Goal: Task Accomplishment & Management: Manage account settings

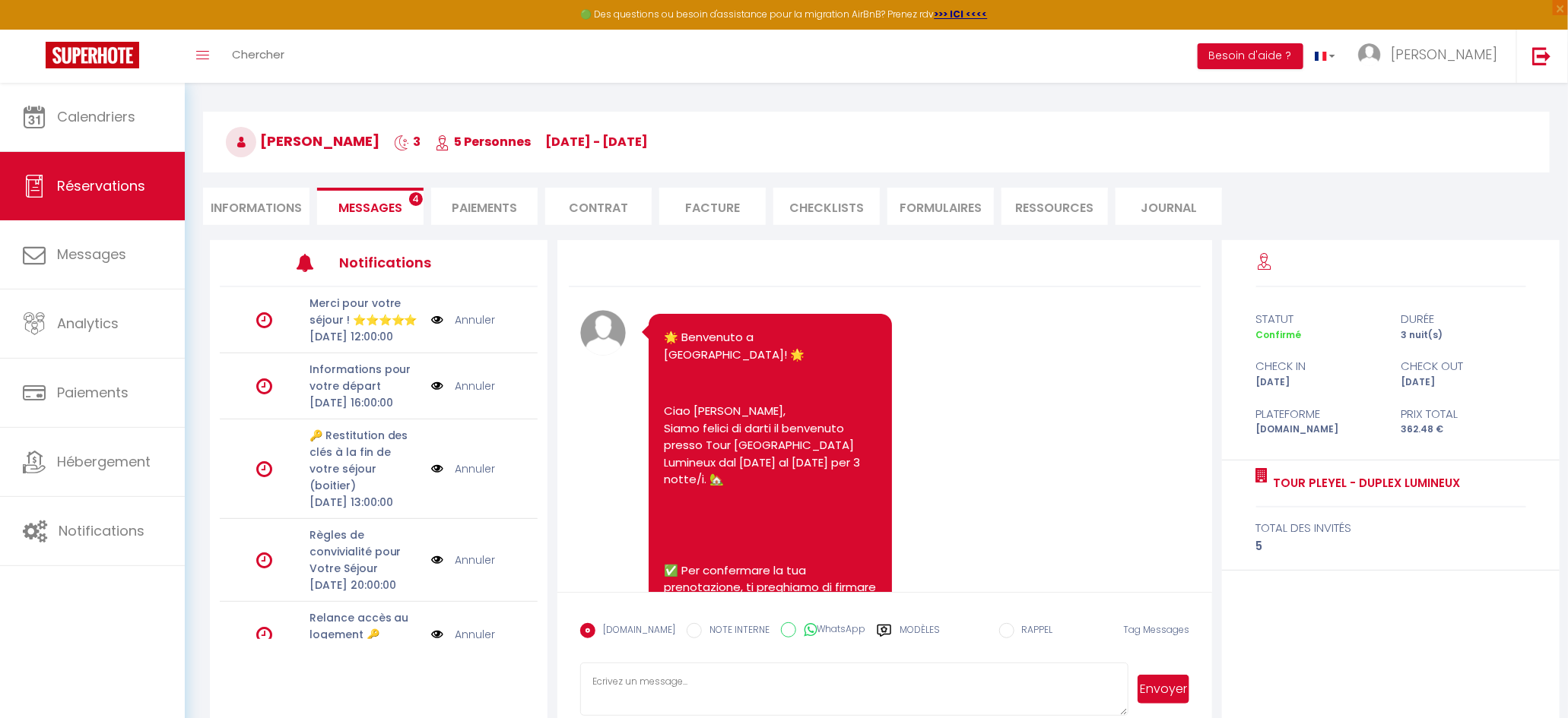
scroll to position [3356, 0]
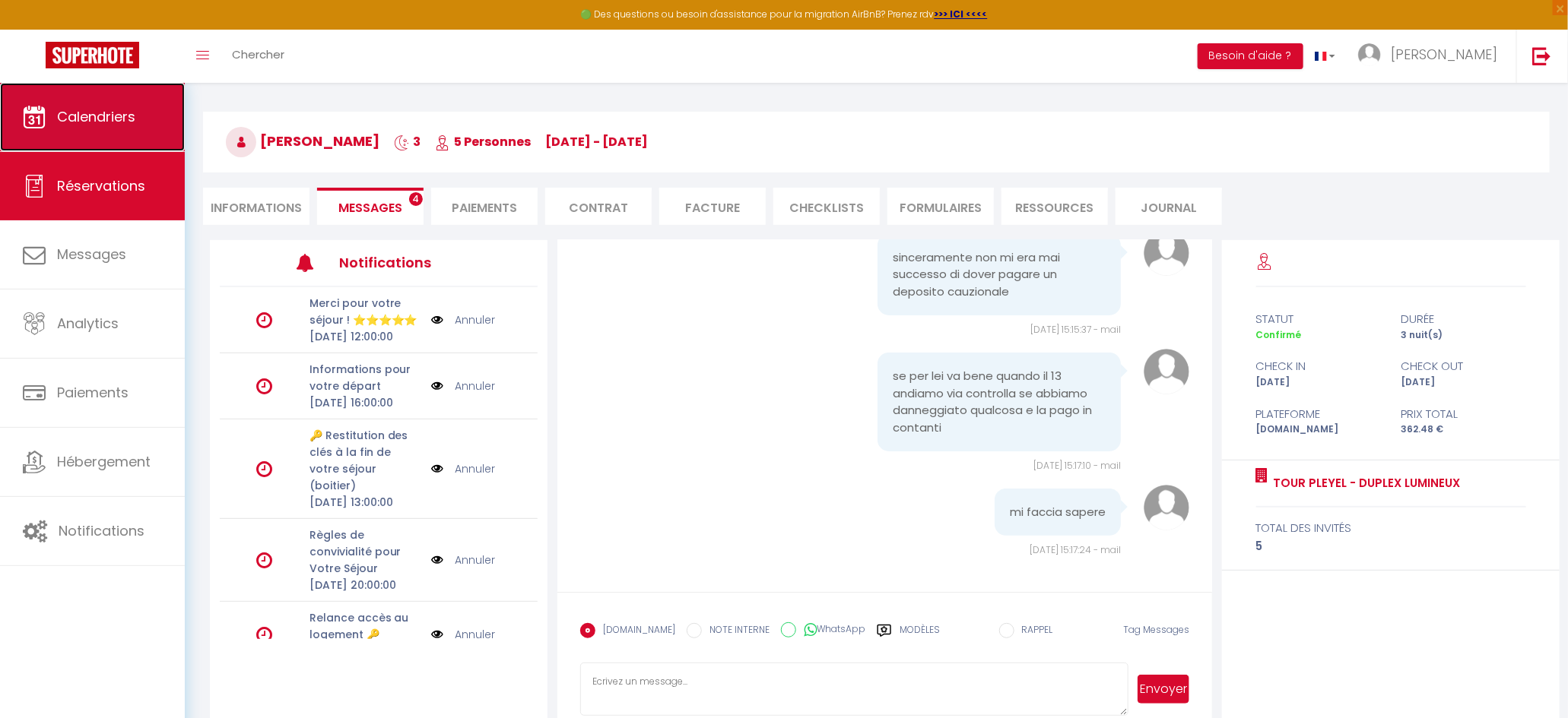
click at [107, 107] on span "Calendriers" at bounding box center [96, 116] width 78 height 19
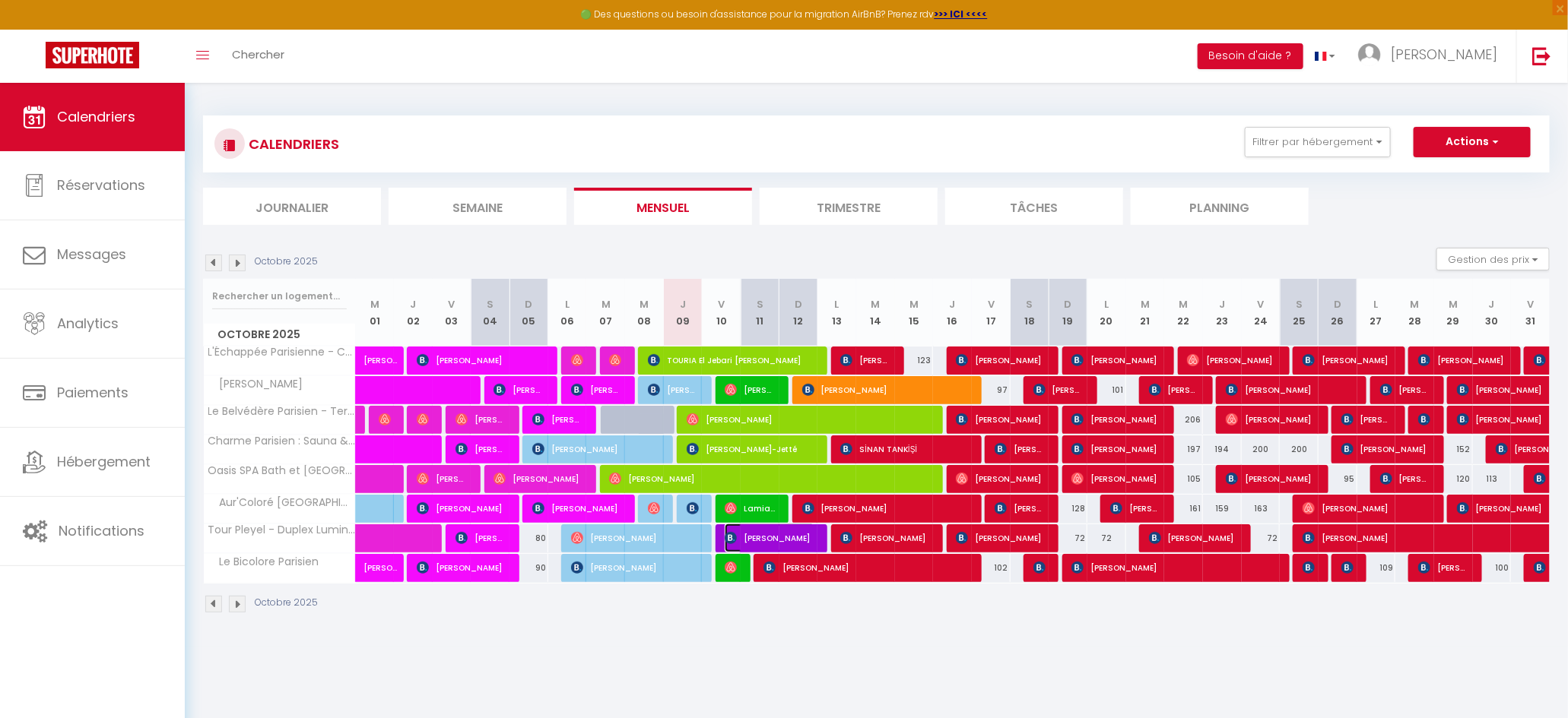
click at [766, 542] on span "[PERSON_NAME]" at bounding box center [769, 538] width 90 height 29
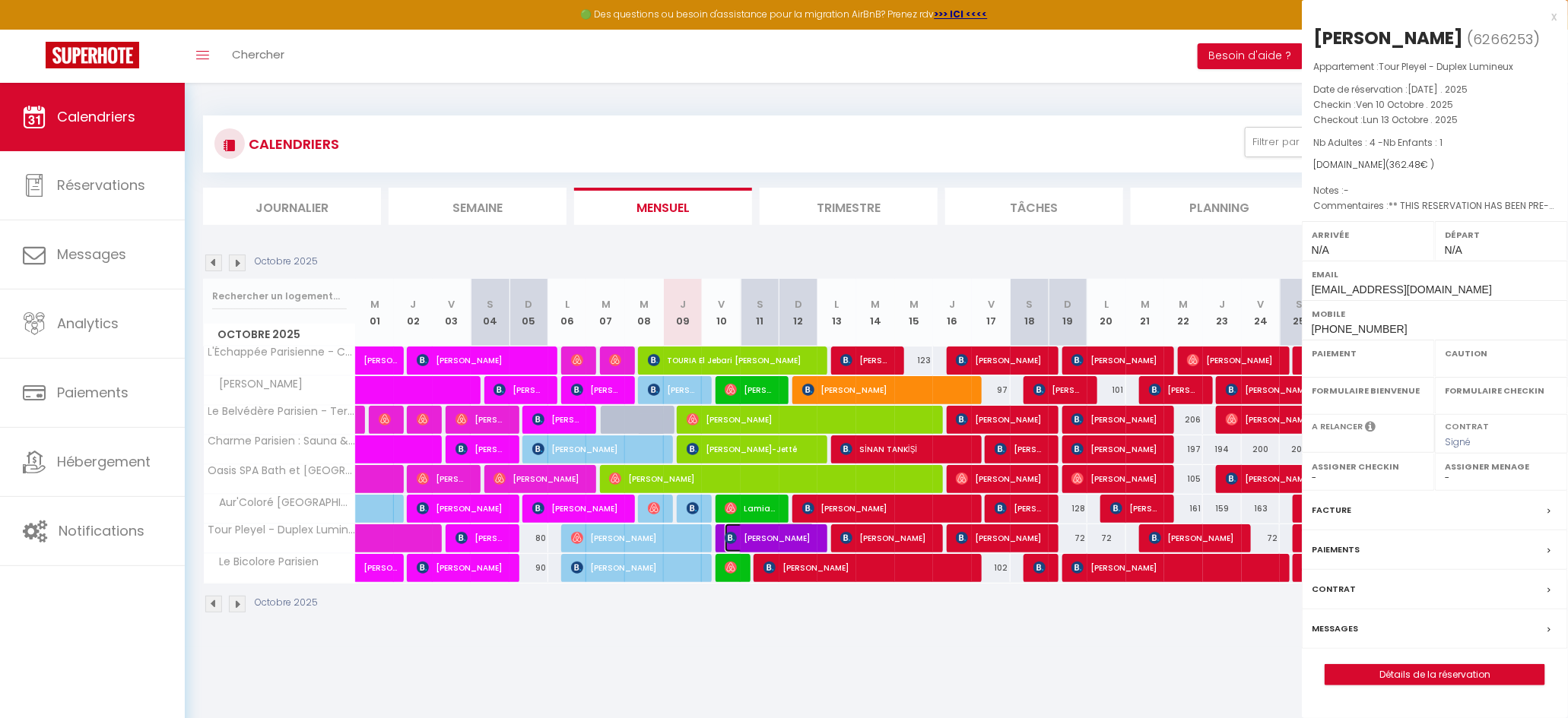
select select "OK"
select select "KO"
select select "0"
select select "1"
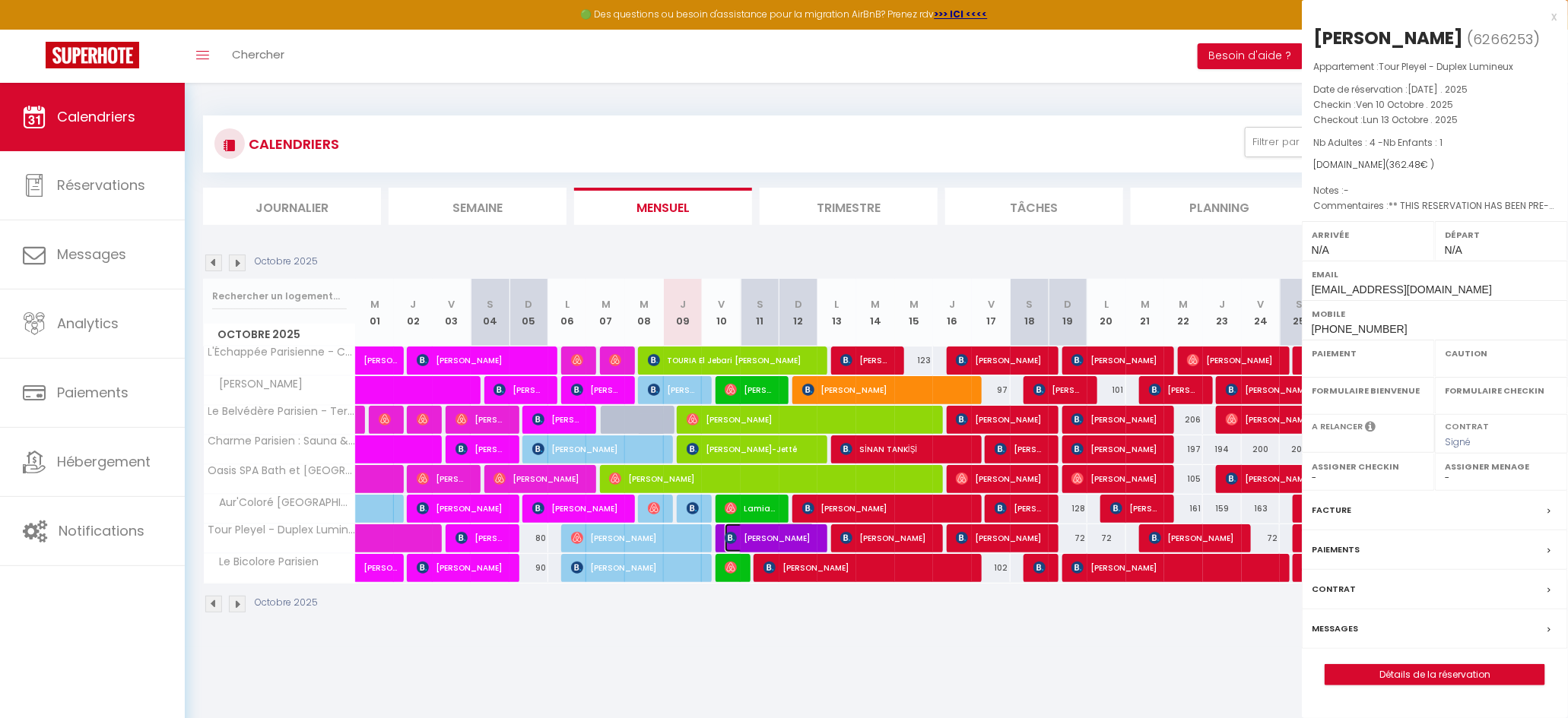
select select
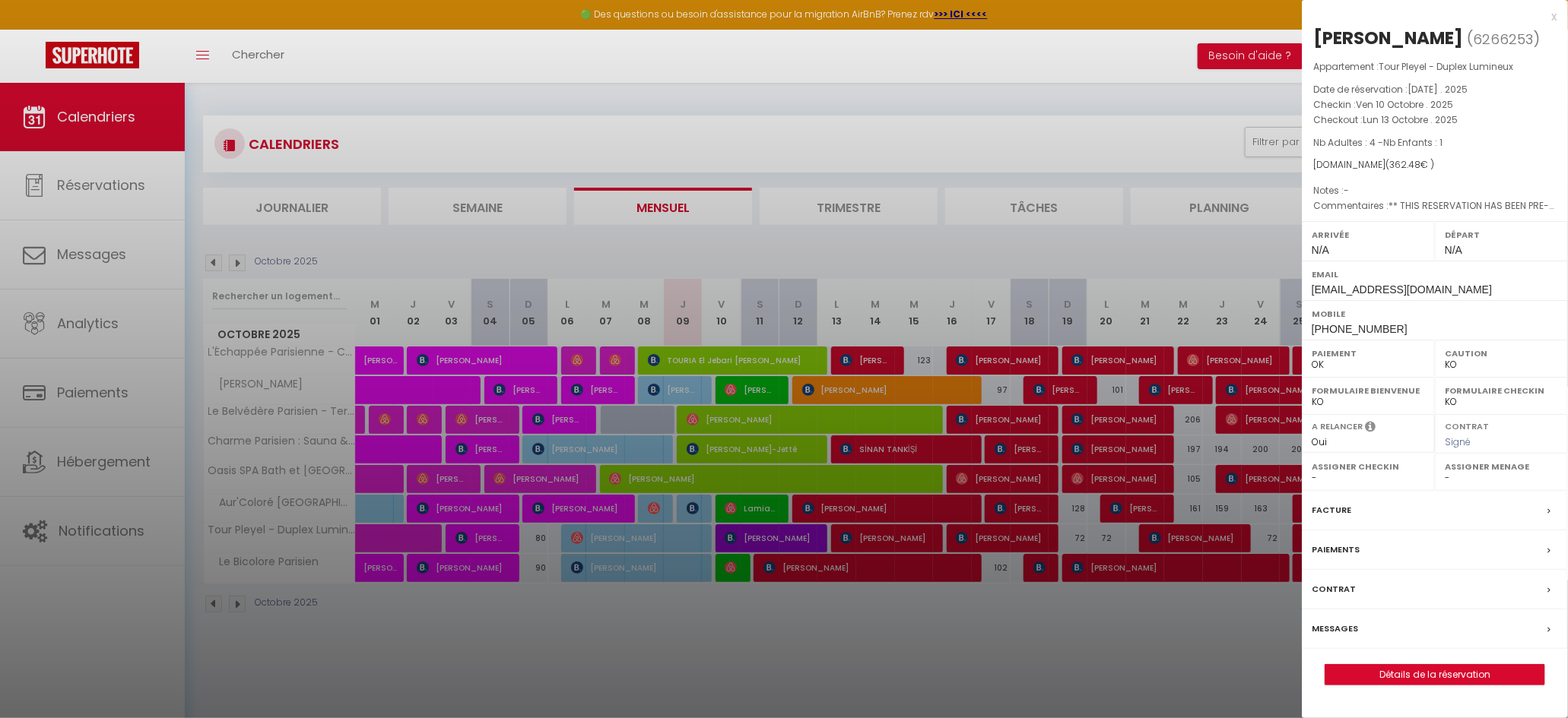
click at [1344, 550] on label "Paiements" at bounding box center [1335, 549] width 48 height 16
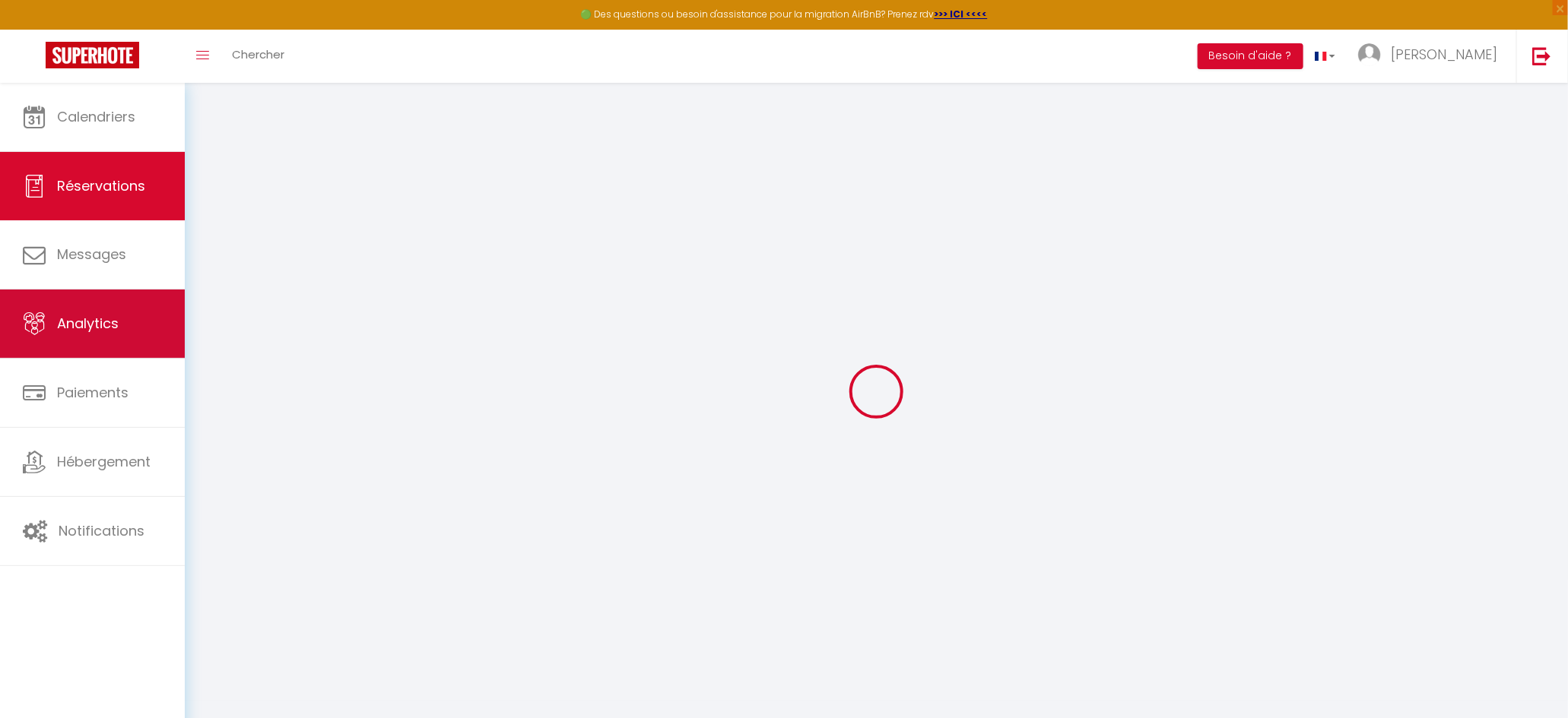
select select
checkbox input "false"
type textarea "** THIS RESERVATION HAS BEEN PRE-PAID ** BOOKING NOTE : Payment charge is EUR 5…"
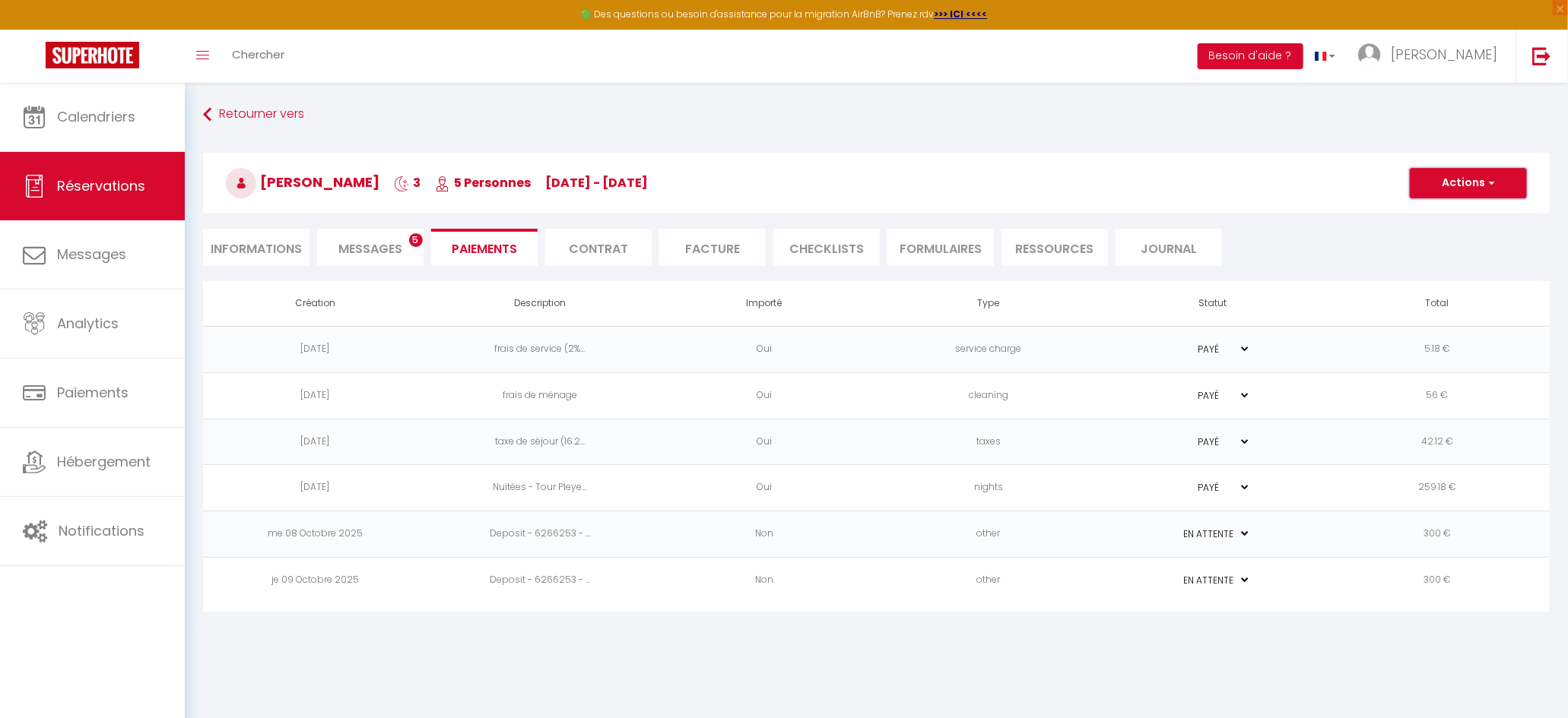
click at [1473, 189] on button "Actions" at bounding box center [1468, 183] width 117 height 31
click at [621, 160] on h3 "[PERSON_NAME] 3 5 Personnes [DATE] - [DATE]" at bounding box center [876, 183] width 1346 height 61
drag, startPoint x: 264, startPoint y: 184, endPoint x: 675, endPoint y: 182, distance: 411.0
click at [675, 182] on h3 "[PERSON_NAME] 3 5 Personnes [DATE] - [DATE]" at bounding box center [876, 183] width 1346 height 61
copy h3 "[PERSON_NAME] 3 5 Personnes [DATE] - [DATE]"
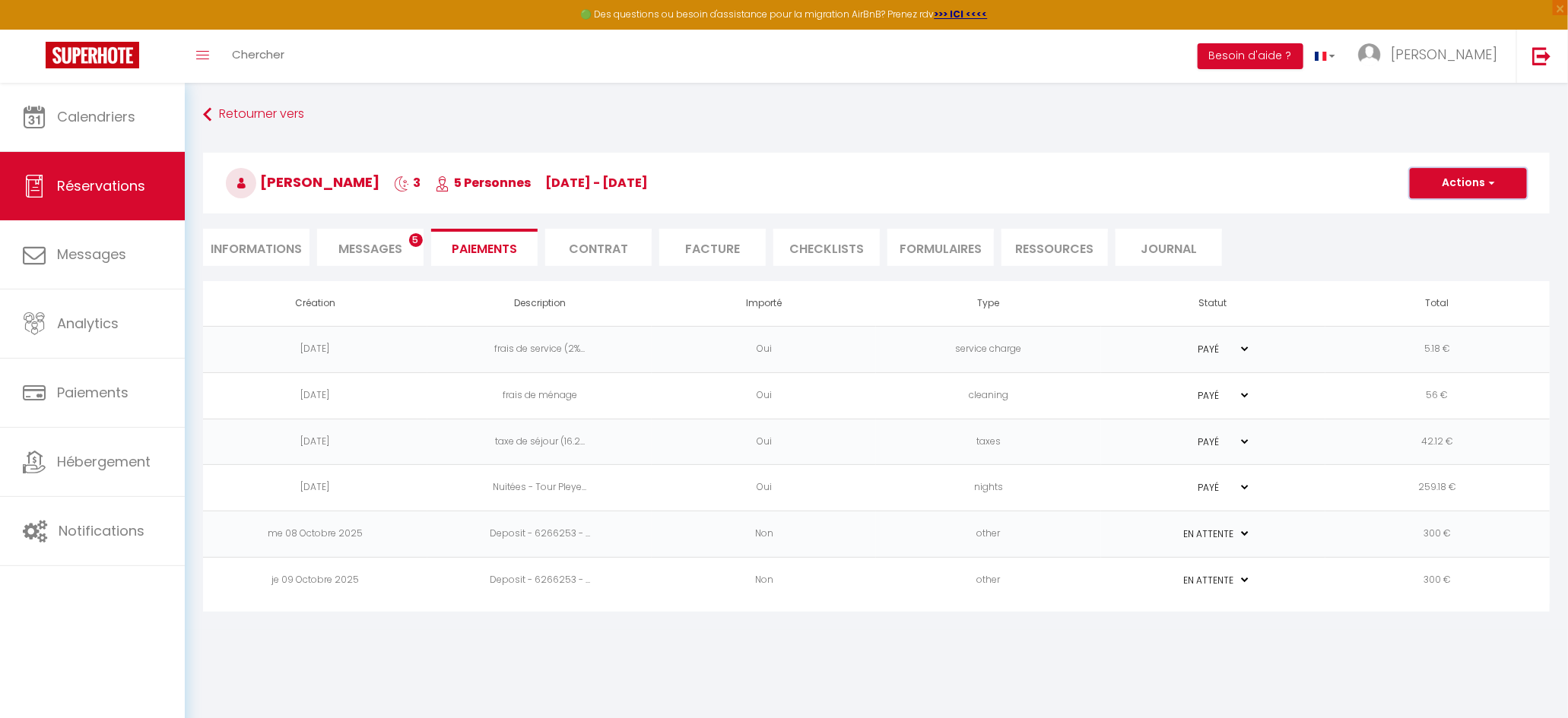
click at [1474, 178] on button "Actions" at bounding box center [1468, 183] width 117 height 31
click at [1452, 277] on link "Créer nouveau lien caution" at bounding box center [1486, 276] width 187 height 20
select select "nights"
type input "[EMAIL_ADDRESS][DOMAIN_NAME]"
select select "7989"
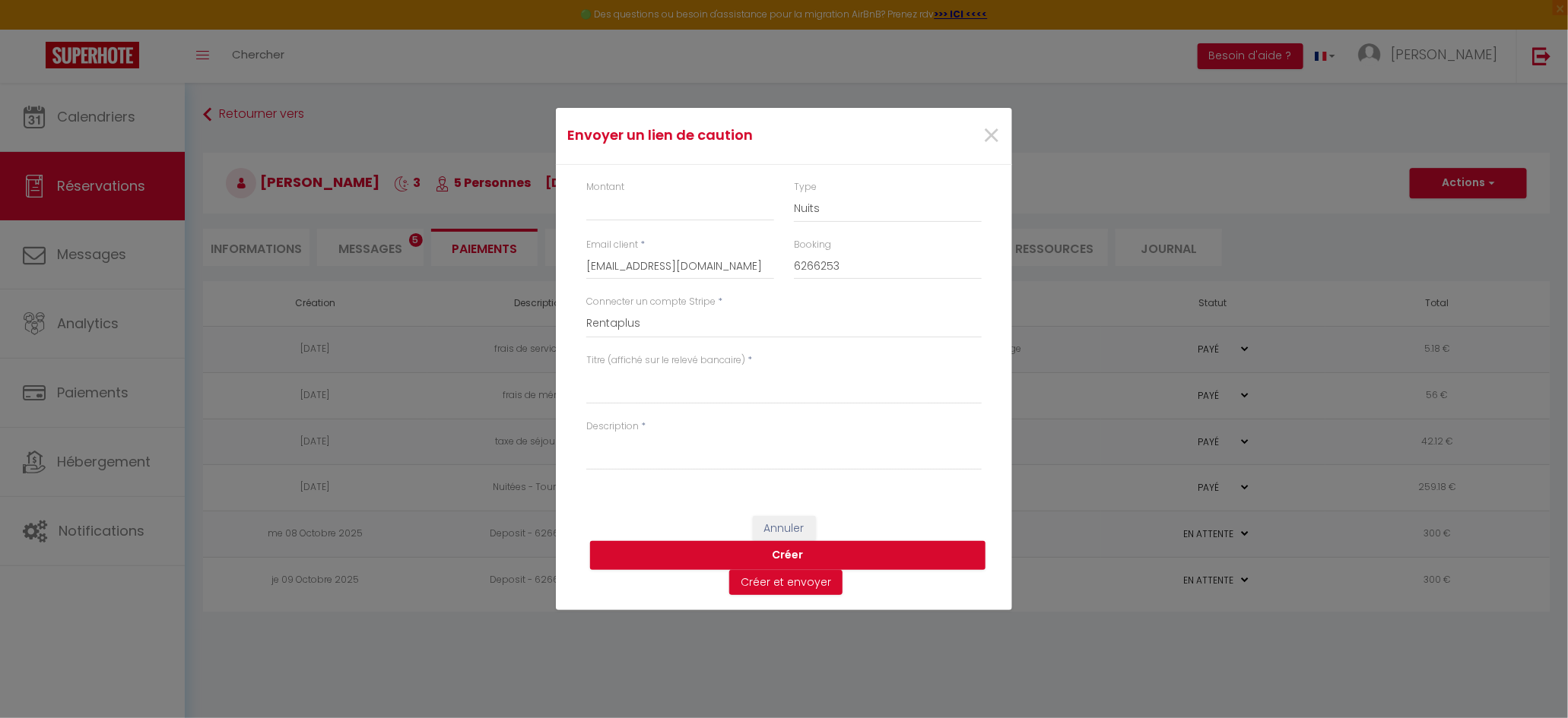
click at [695, 227] on div "Montant" at bounding box center [680, 209] width 208 height 59
click at [661, 209] on input "Montant" at bounding box center [680, 208] width 188 height 27
type input "120"
click at [670, 390] on textarea "Titre (affiché sur le relevé bancaire)" at bounding box center [783, 386] width 395 height 37
paste textarea "[PERSON_NAME] 3 5 Personnes [DATE] - [DATE]"
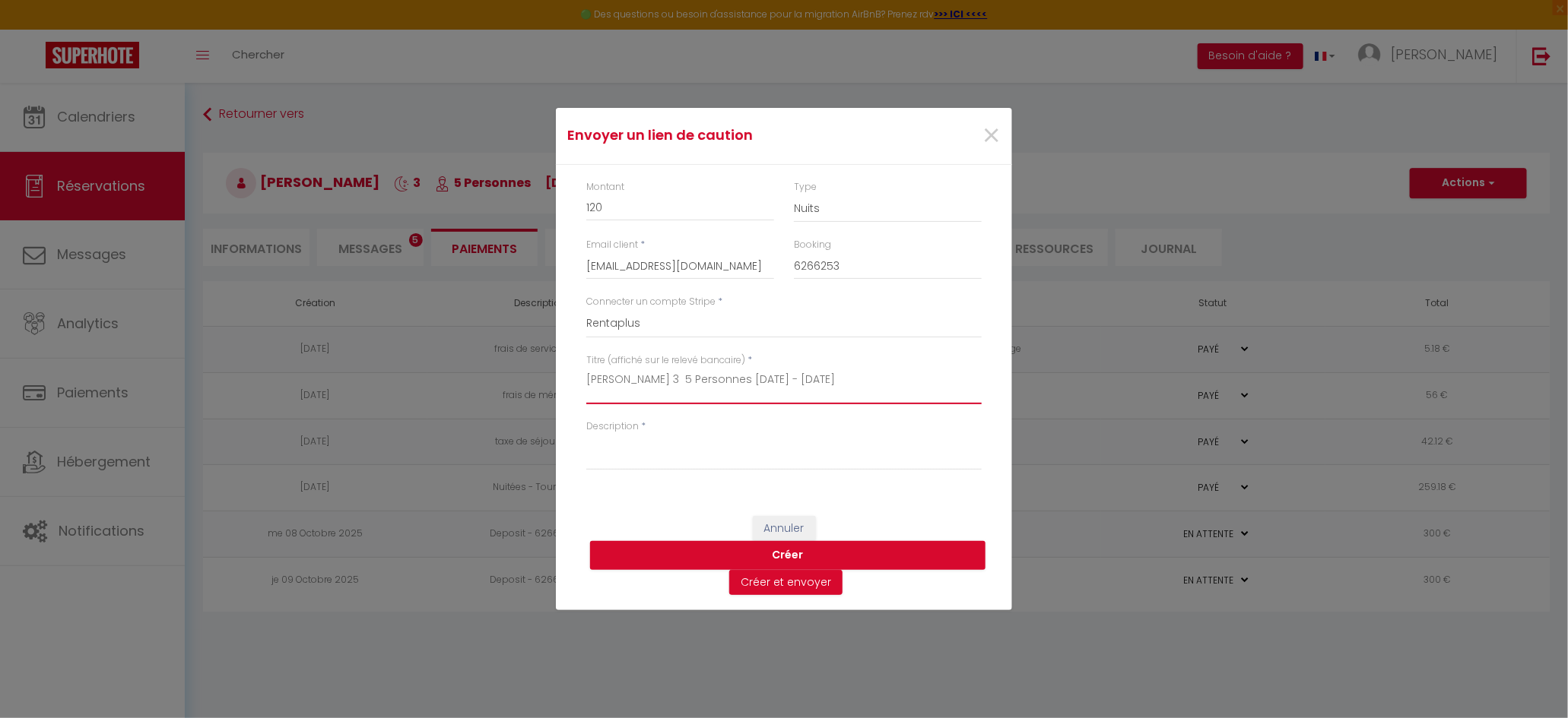
type textarea "[PERSON_NAME] 3 5 Personnes [DATE] - [DATE]"
click at [672, 454] on textarea "Description" at bounding box center [783, 452] width 395 height 37
paste textarea "[PERSON_NAME] 3 5 Personnes [DATE] - [DATE]"
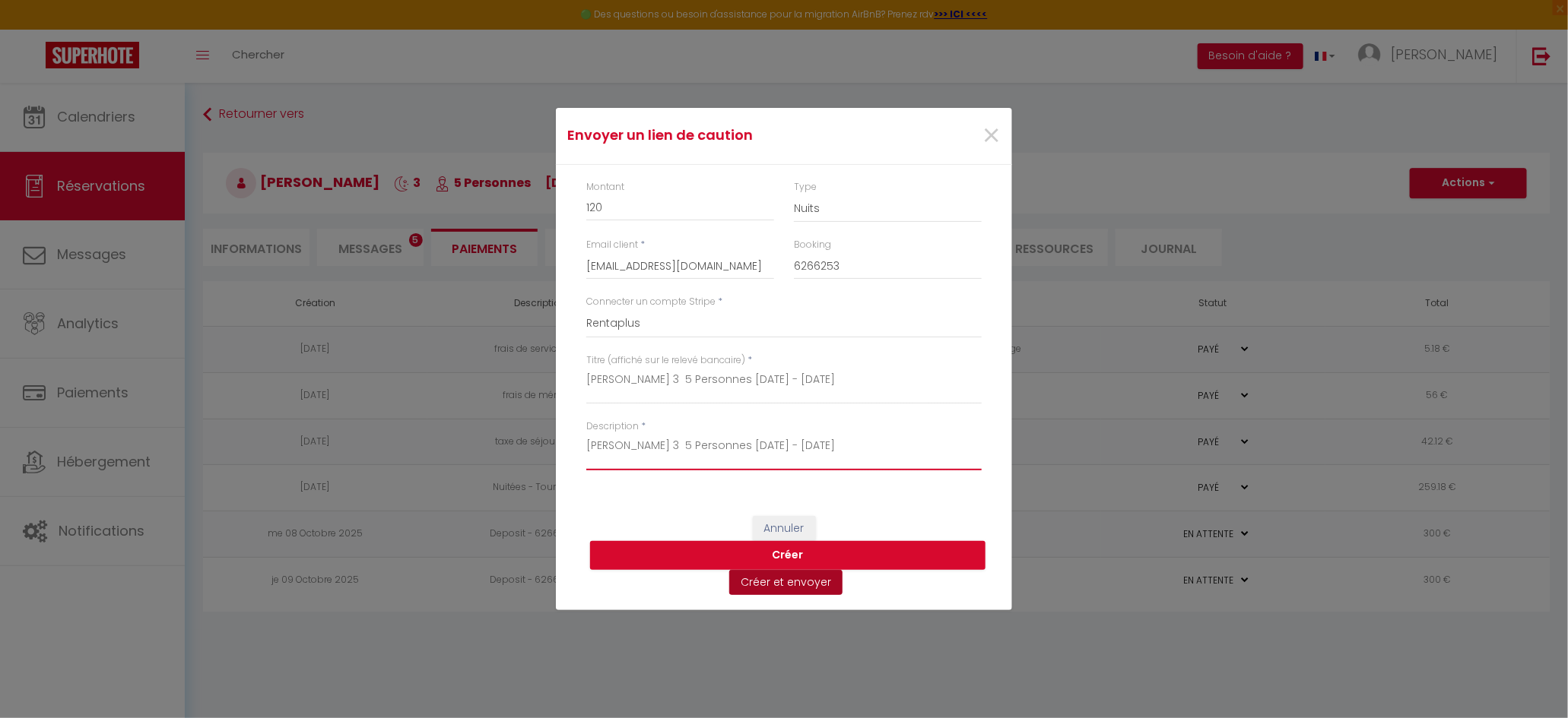
type textarea "[PERSON_NAME] 3 5 Personnes [DATE] - [DATE]"
click at [804, 587] on button "Créer et envoyer" at bounding box center [786, 583] width 113 height 26
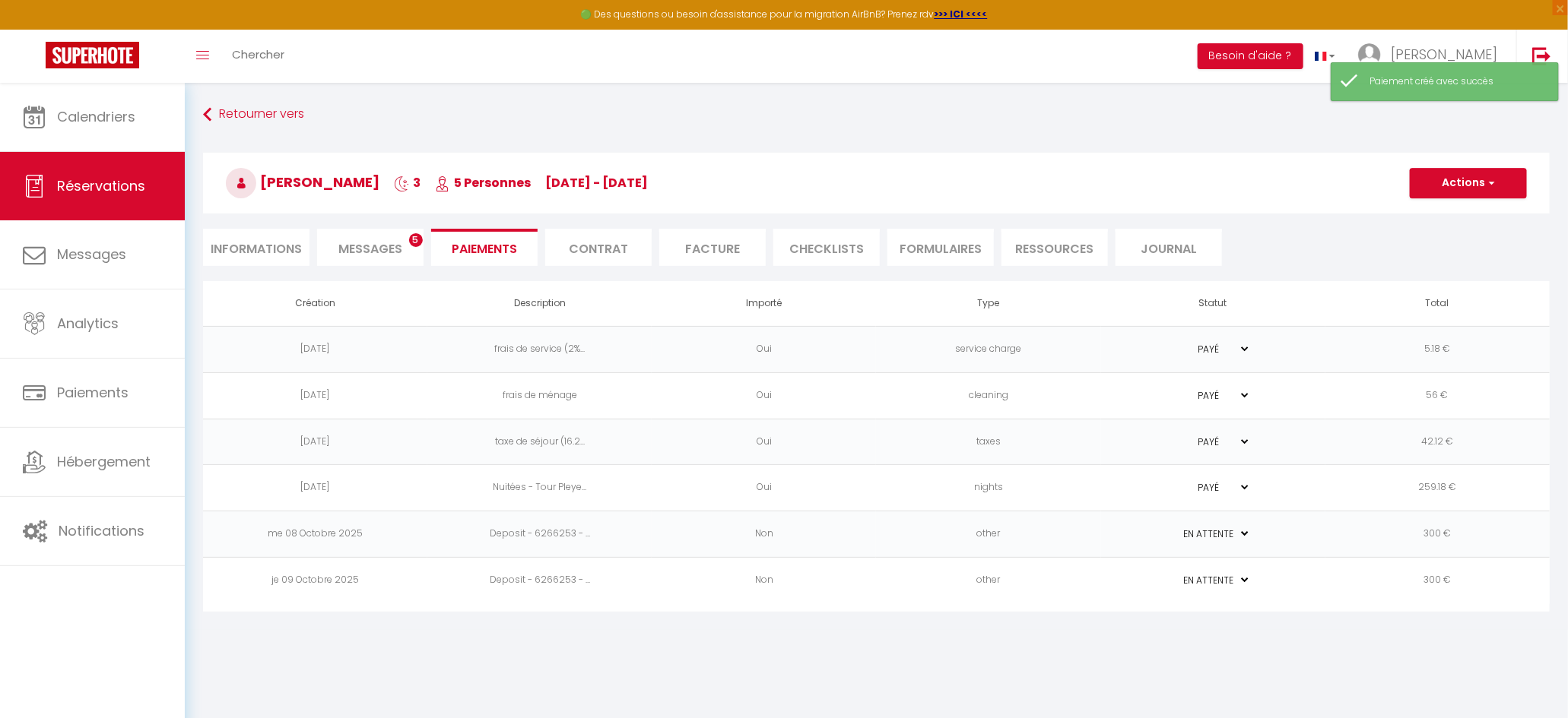
type input "[EMAIL_ADDRESS][DOMAIN_NAME]"
type input "Deposit request"
type textarea "Hi, We invite you to click on the link below to make the deposit: Title : [PERS…"
select select "0"
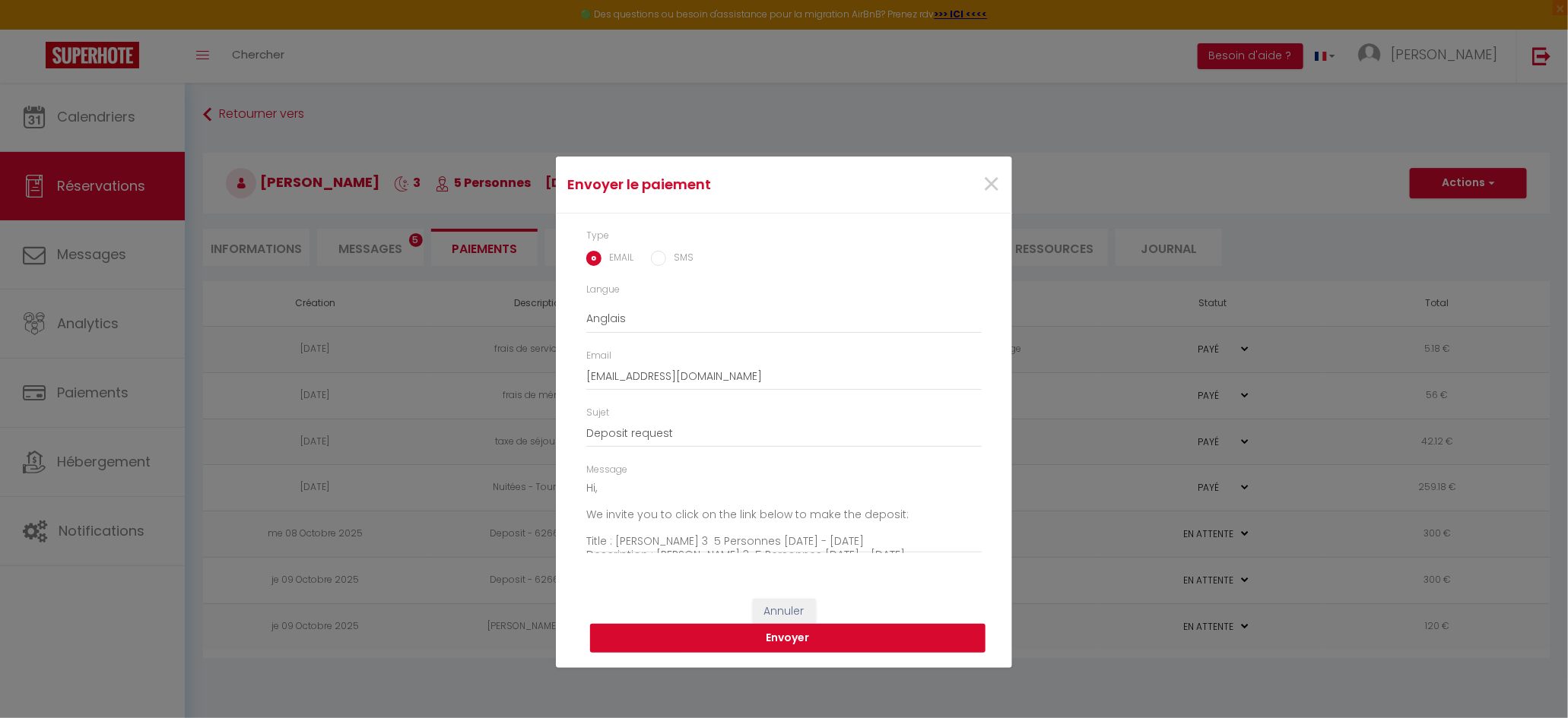
click at [904, 641] on button "Envoyer" at bounding box center [787, 639] width 395 height 29
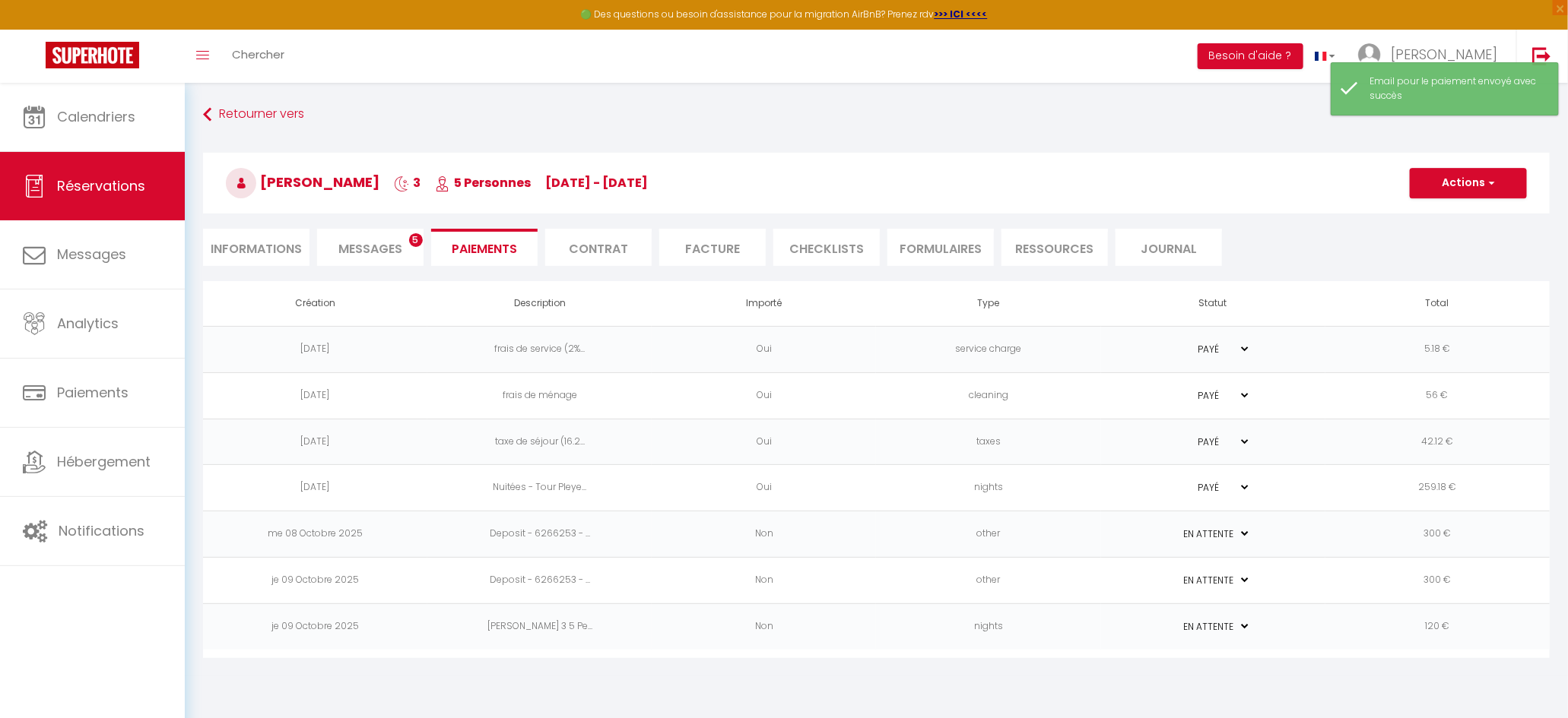
click at [380, 249] on span "Messages" at bounding box center [371, 248] width 64 height 18
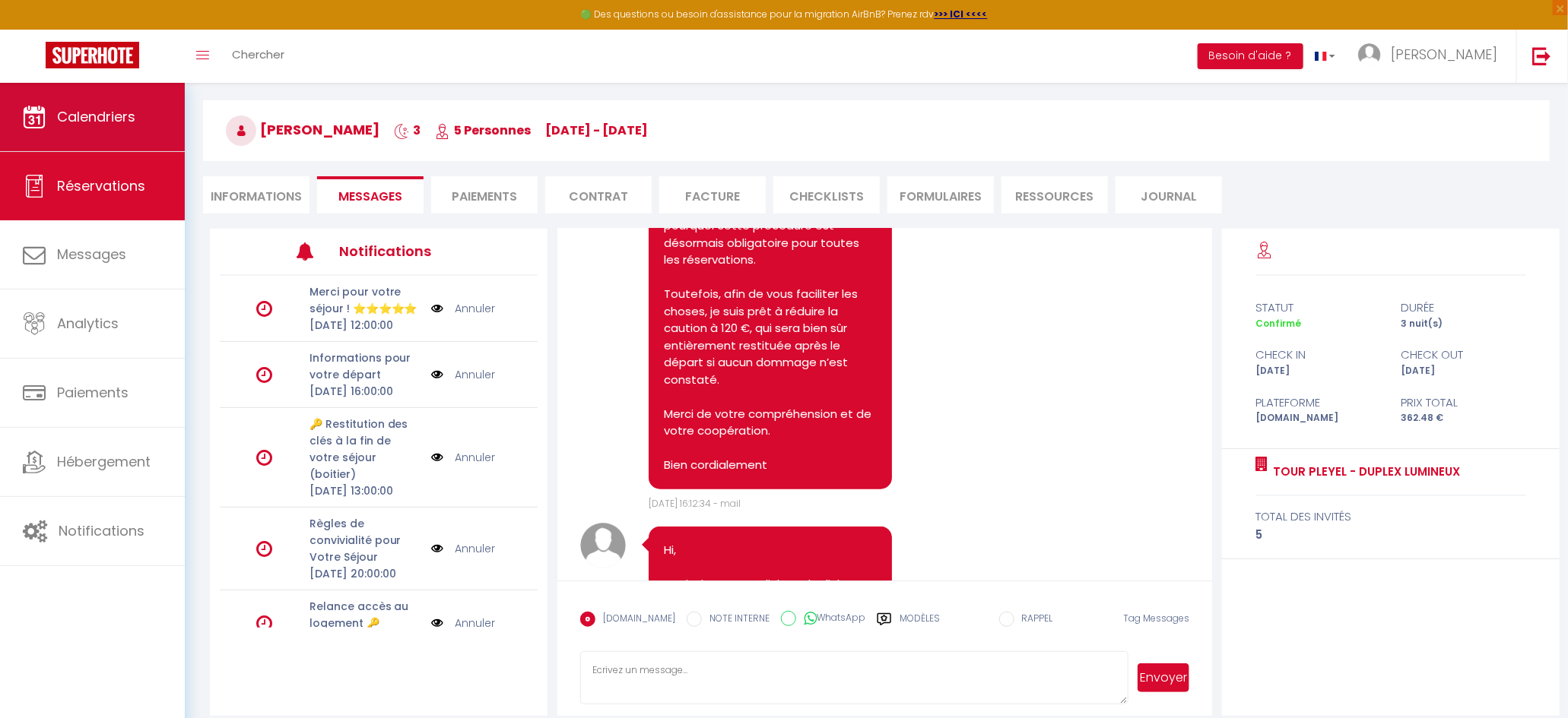
scroll to position [3726, 0]
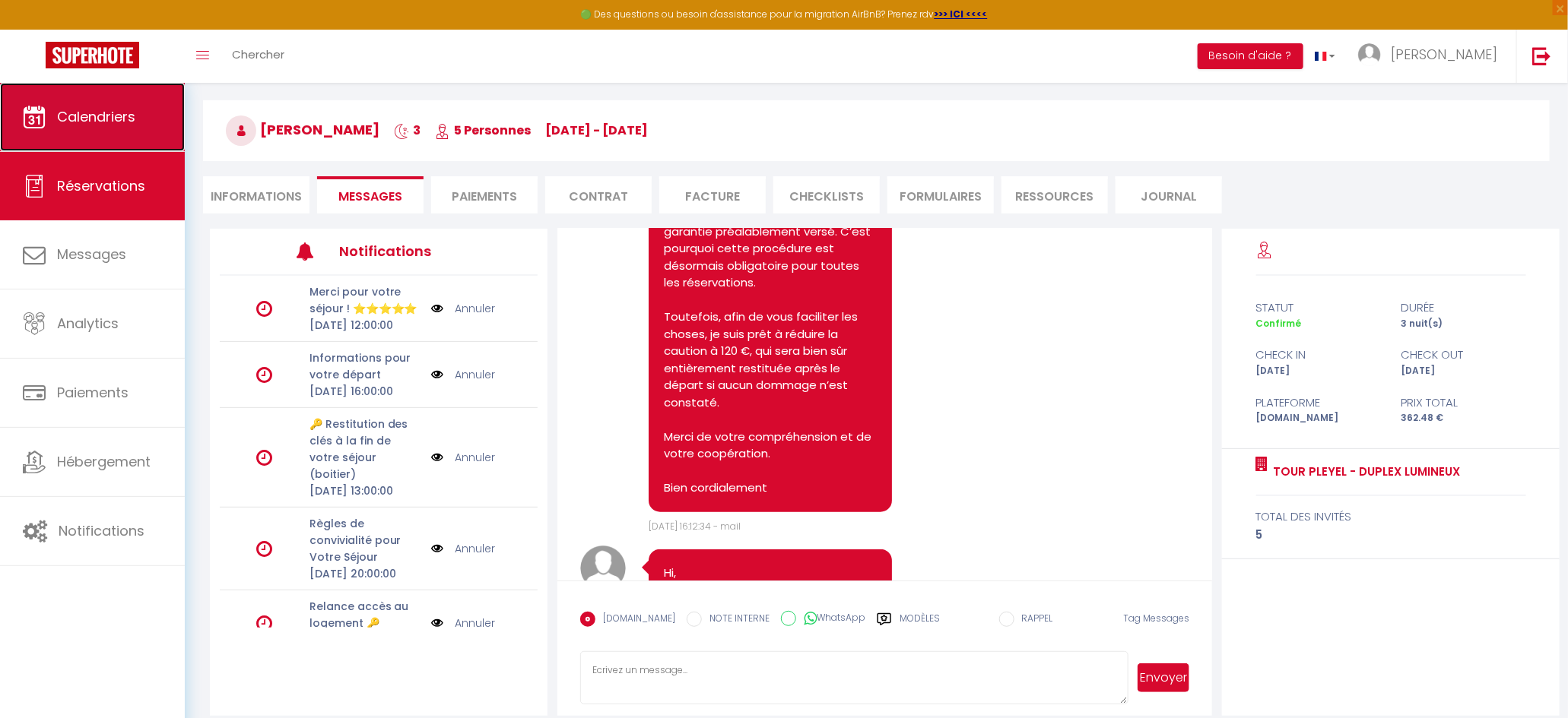
click at [49, 115] on link "Calendriers" at bounding box center [92, 117] width 185 height 69
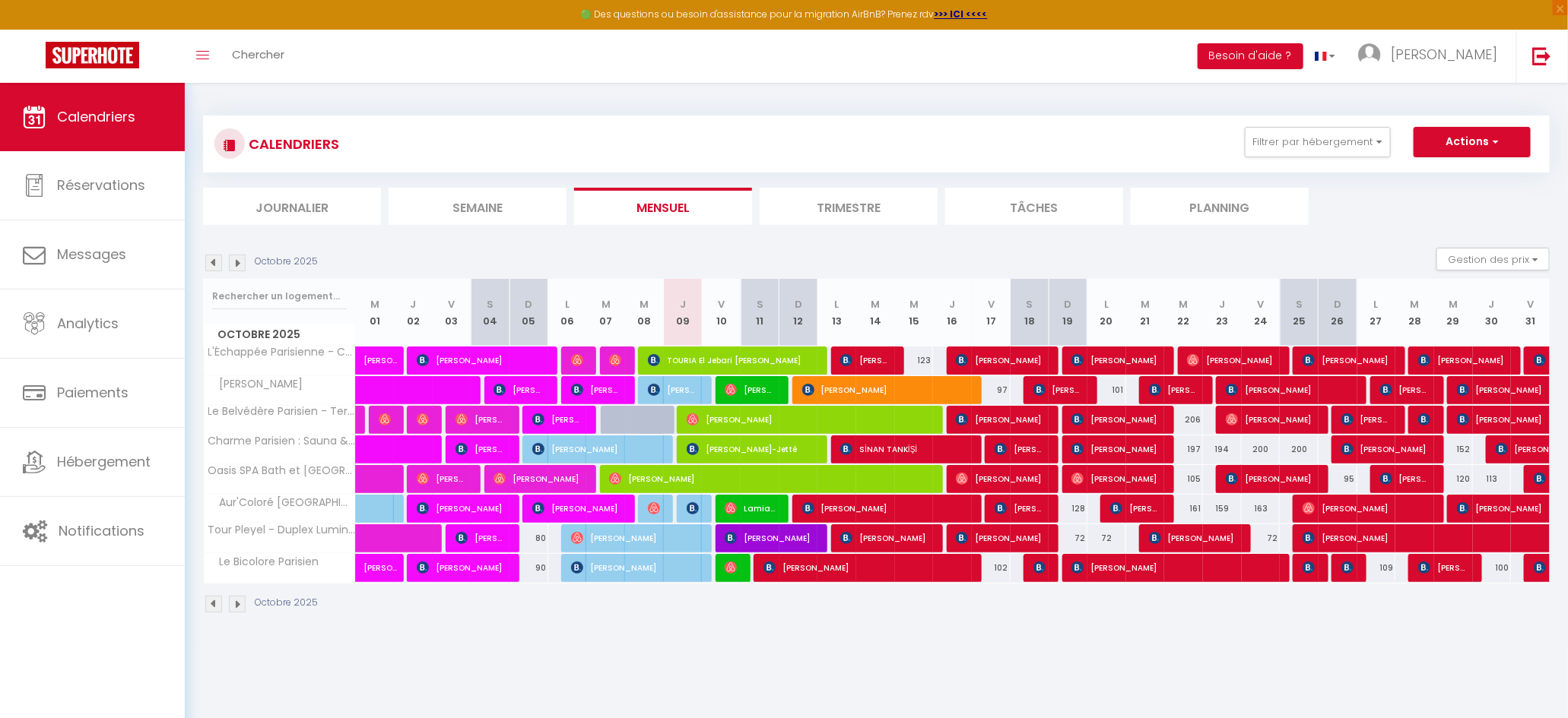
click at [209, 260] on img at bounding box center [214, 263] width 17 height 17
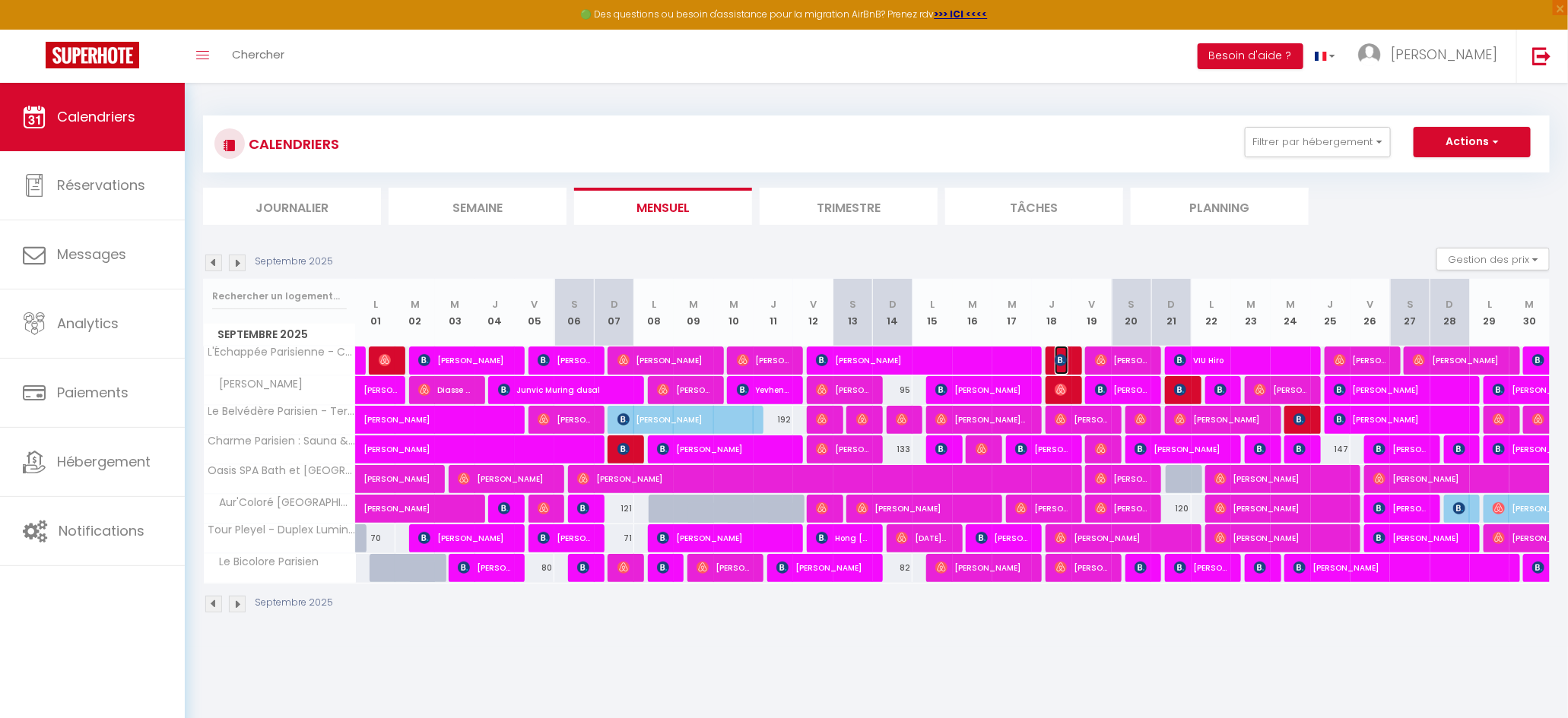
click at [1058, 361] on img at bounding box center [1061, 361] width 12 height 12
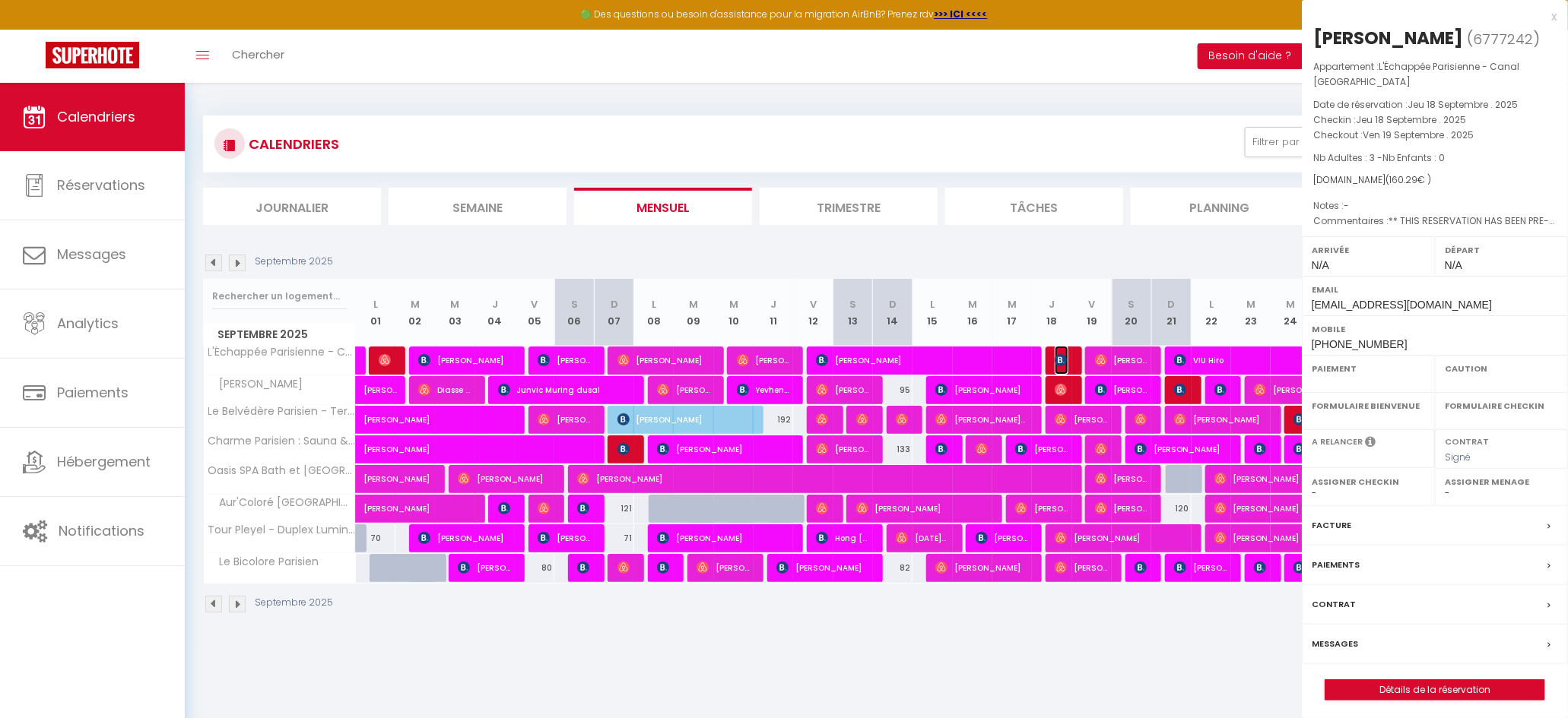
select select "OK"
select select "0"
select select "1"
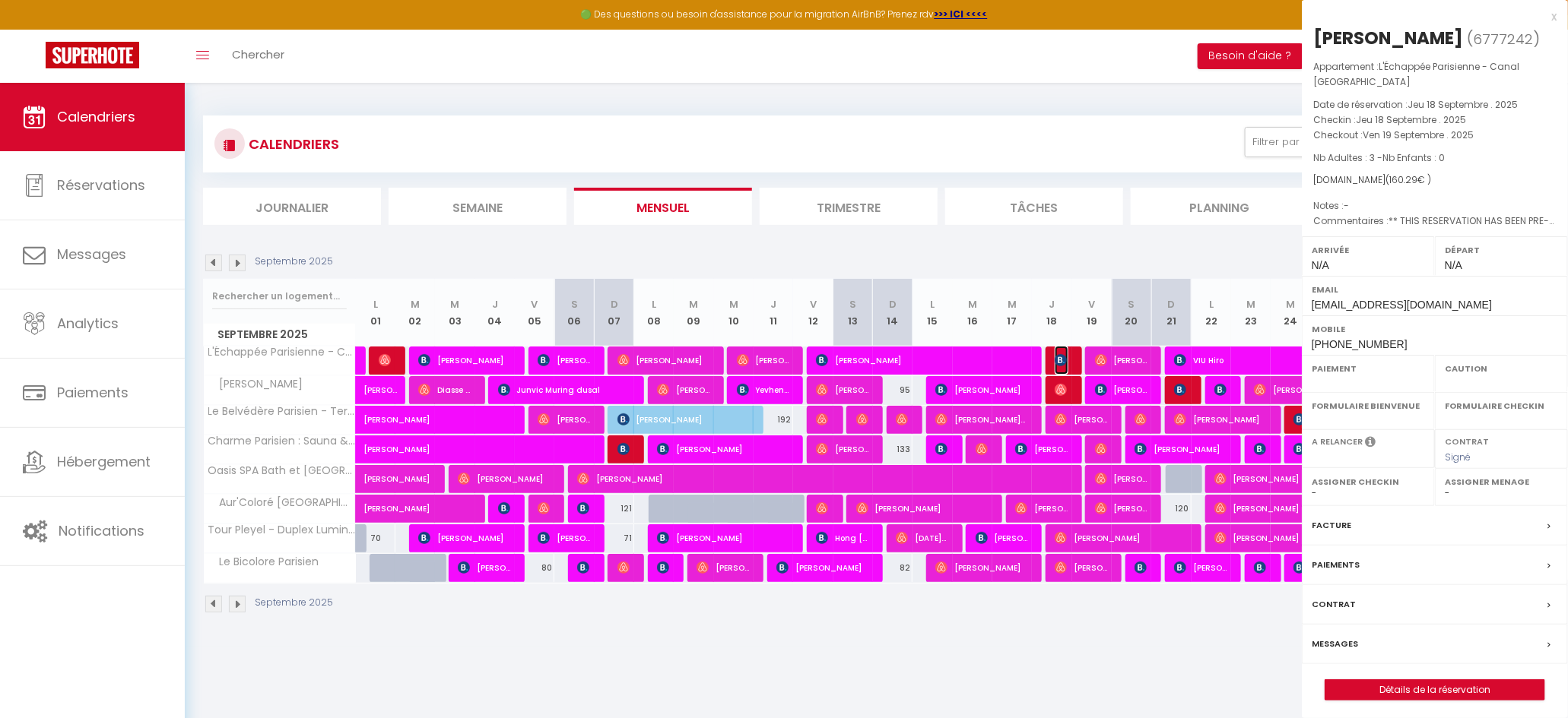
select select
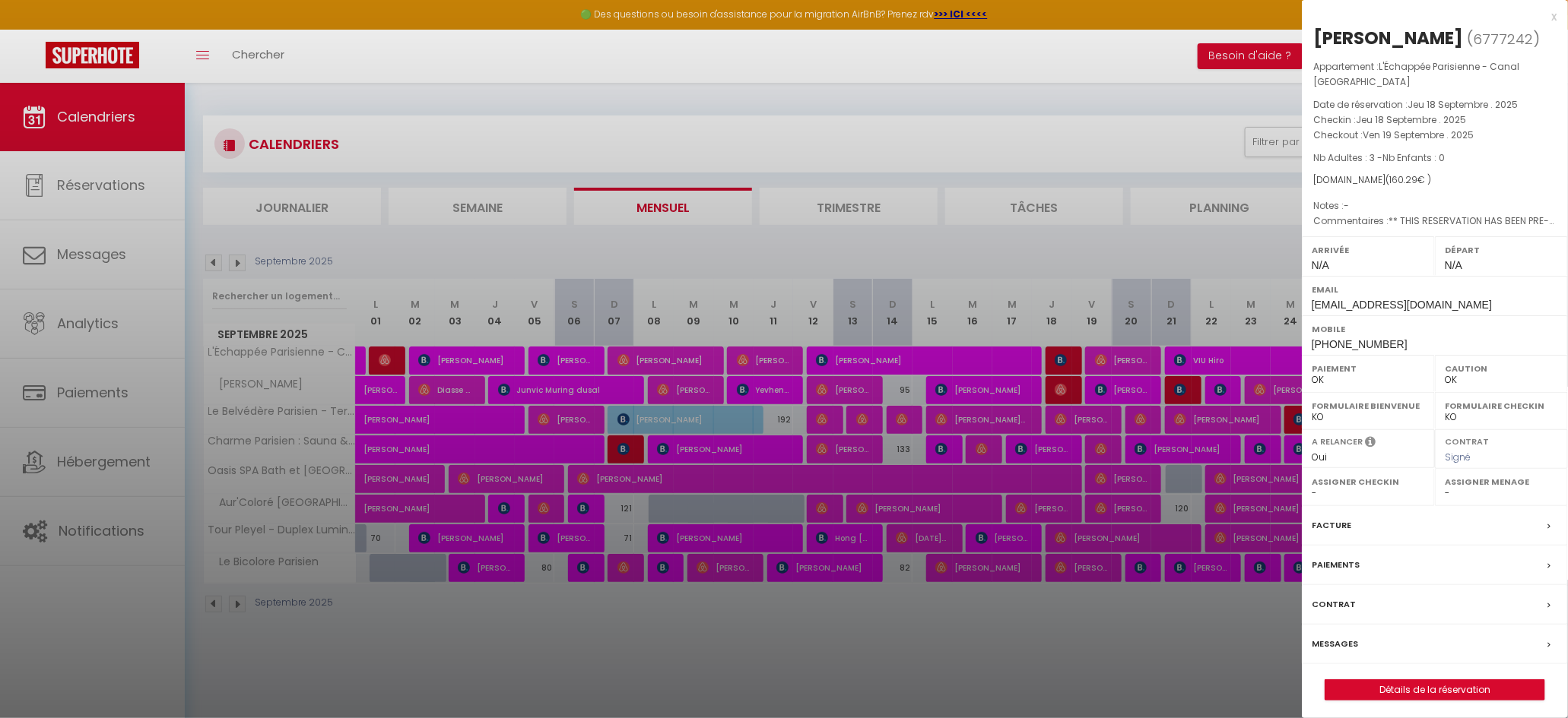
click at [1360, 649] on div "Messages" at bounding box center [1435, 645] width 266 height 40
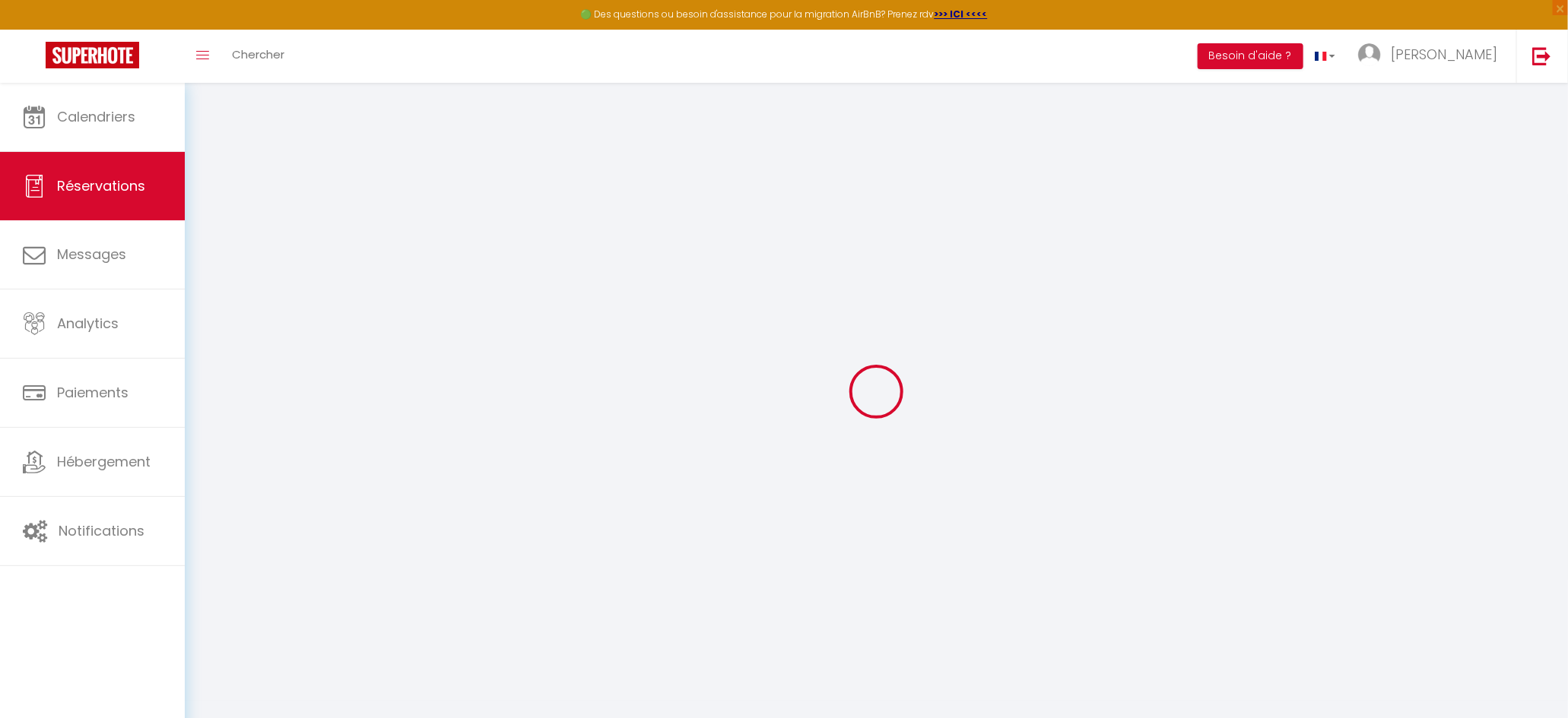
select select
checkbox input "false"
type textarea "** THIS RESERVATION HAS BEEN PRE-PAID ** BOOKING NOTE : Payment charge is EUR 2…"
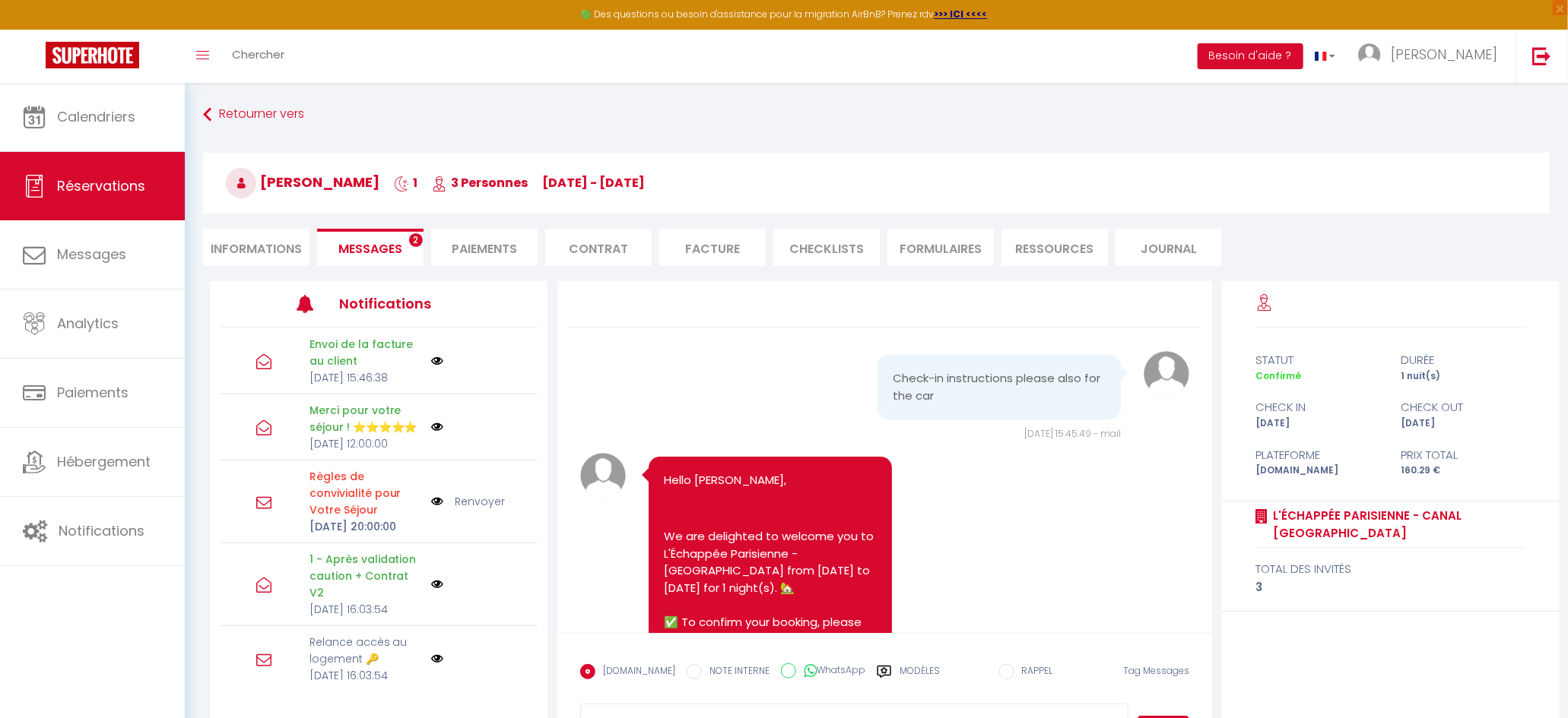
scroll to position [8364, 0]
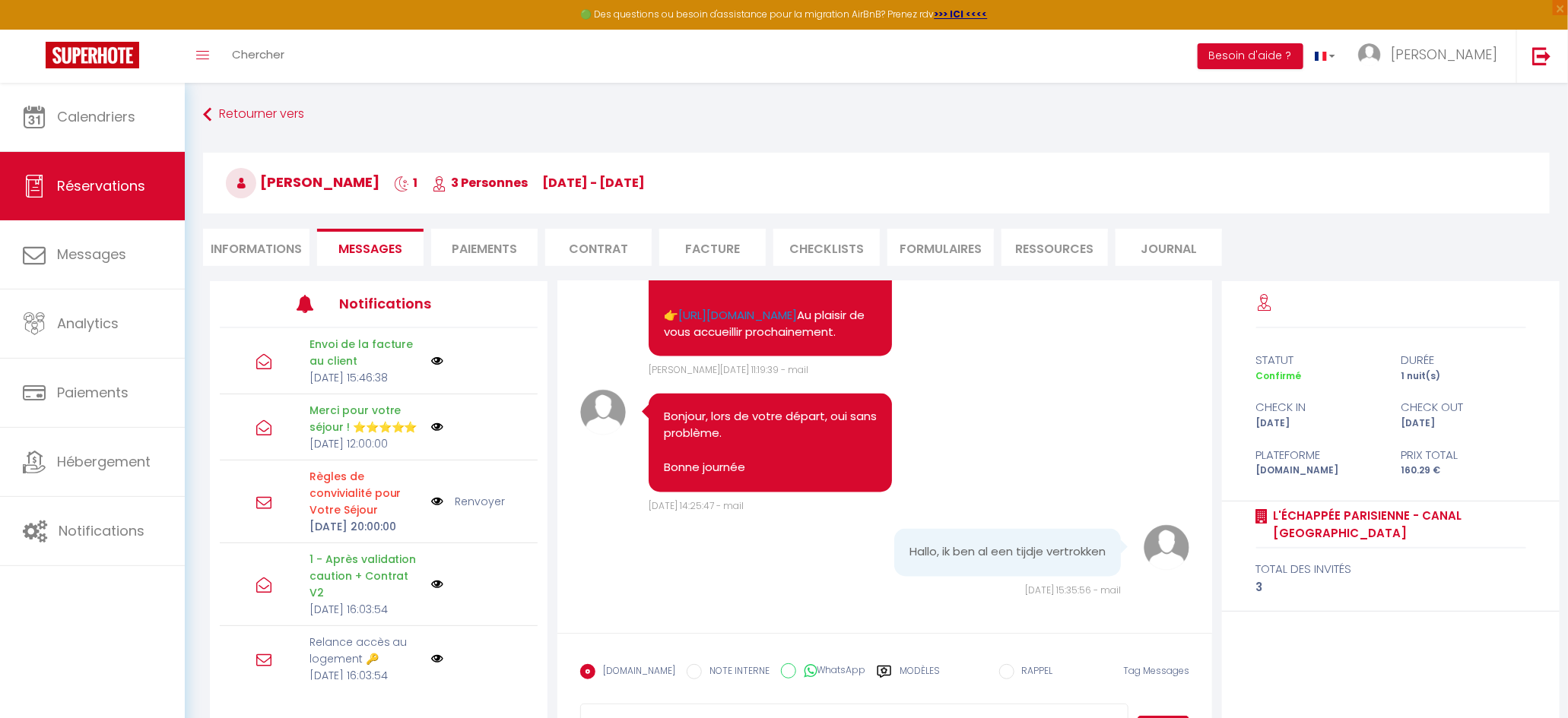
click at [905, 673] on label "Modèles" at bounding box center [919, 678] width 40 height 27
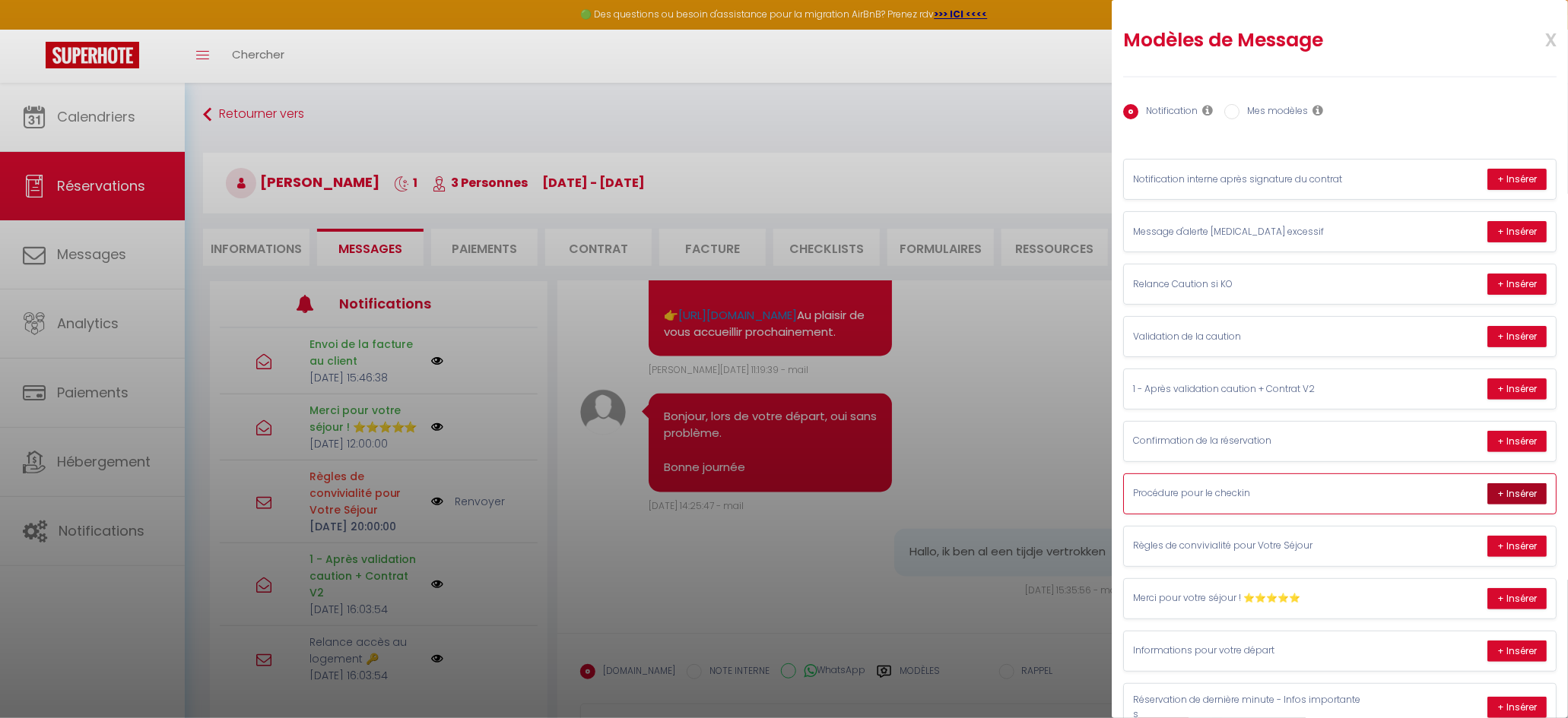
scroll to position [267, 0]
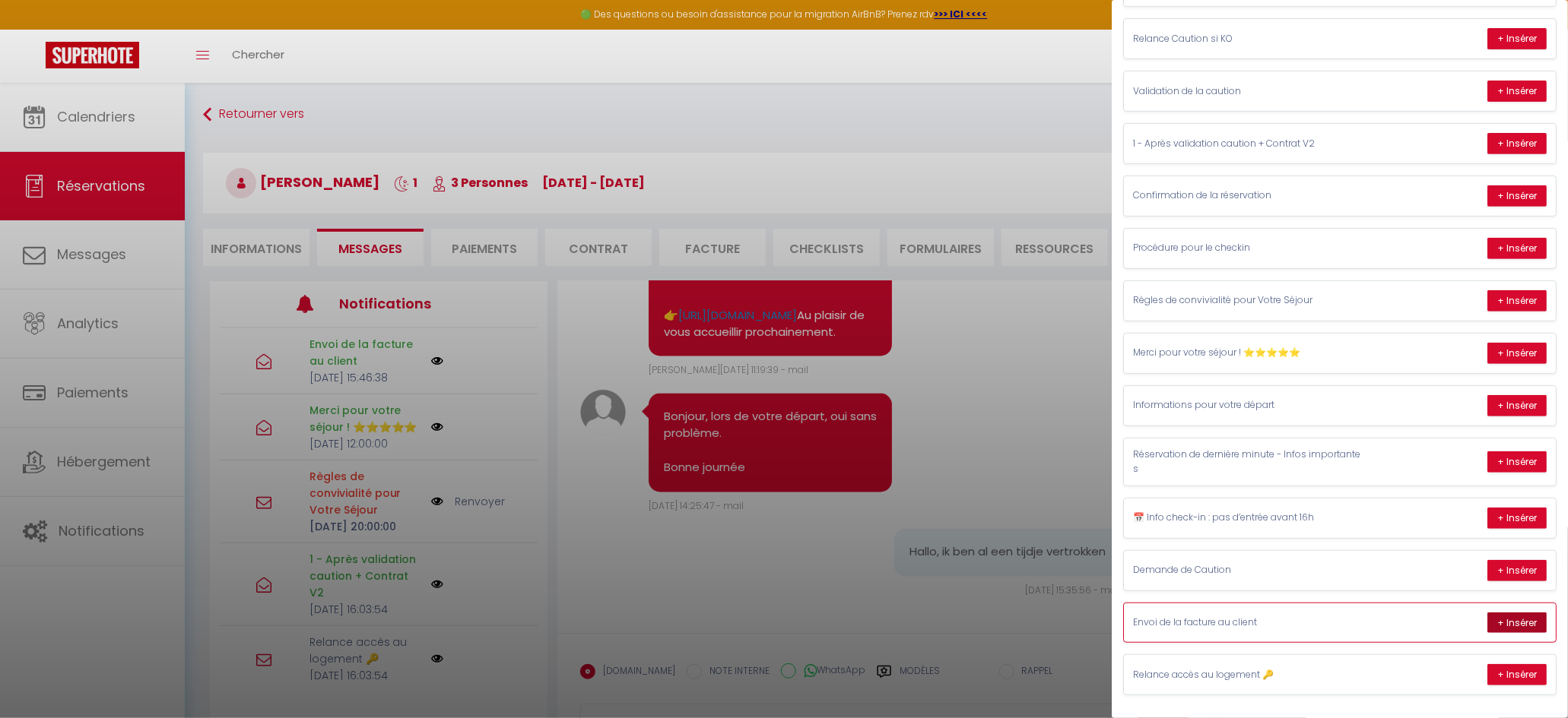
click at [1515, 623] on button "+ Insérer" at bounding box center [1517, 623] width 60 height 21
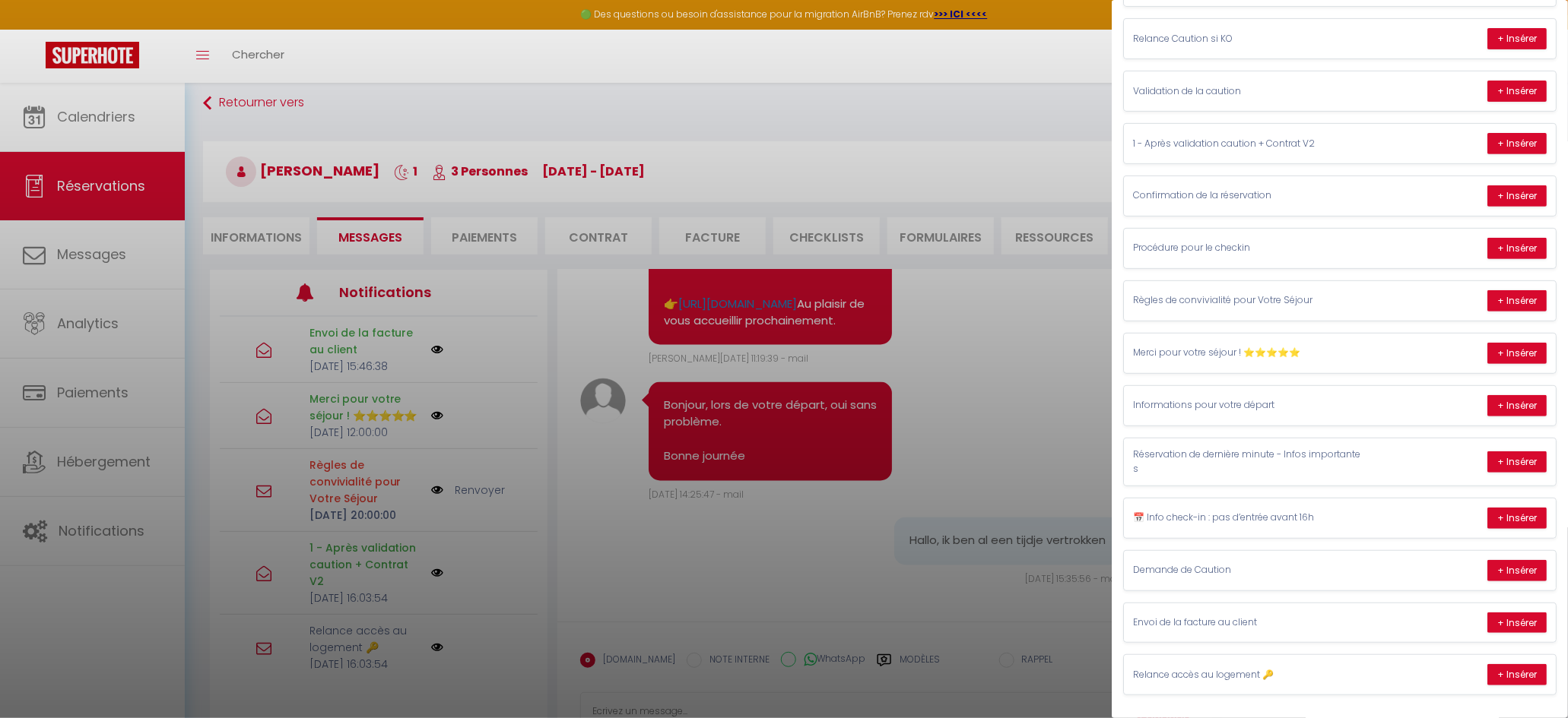
type textarea "Bonjour Rui, Merci pour votre réservation ! Veuillez trouver ci-dessous le lien…"
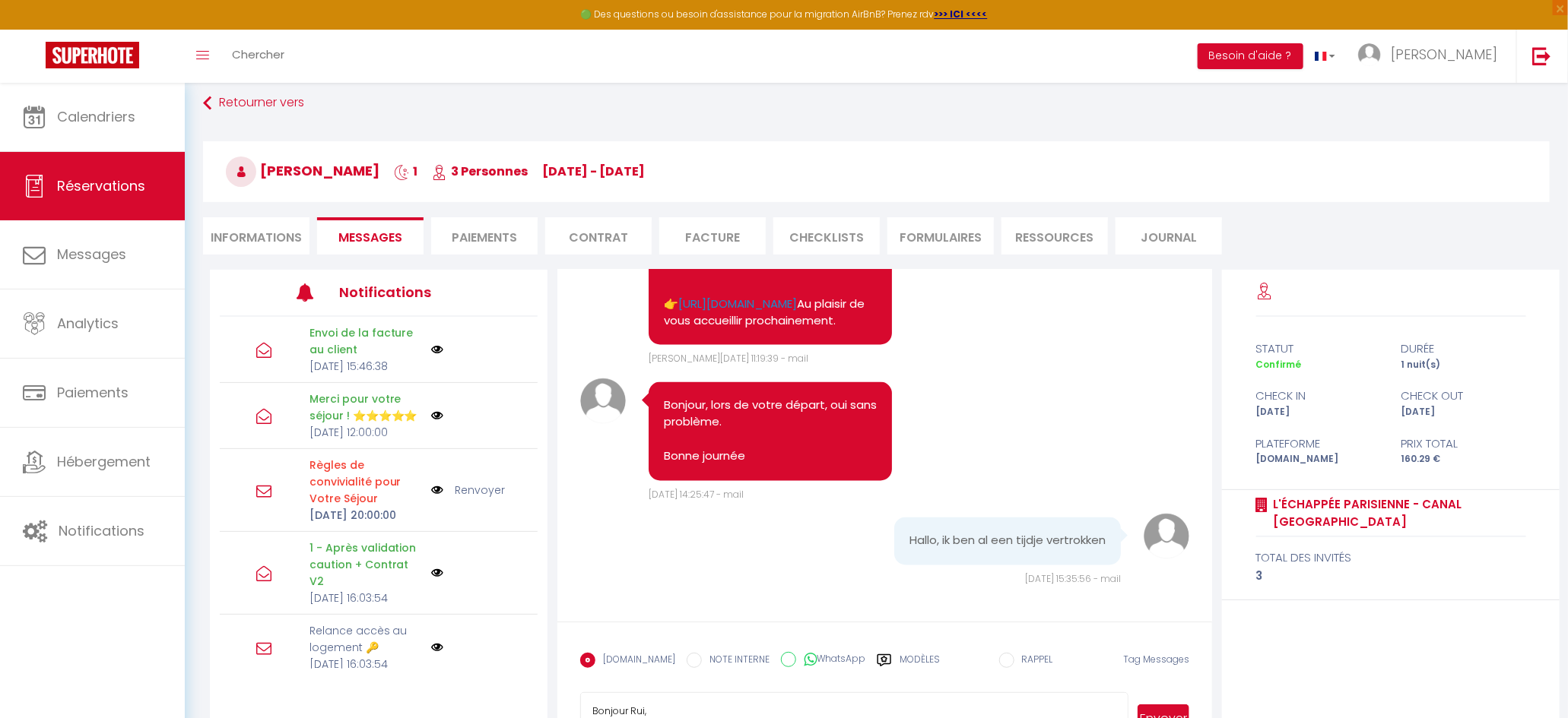
click at [1162, 715] on button "Envoyer" at bounding box center [1164, 719] width 52 height 29
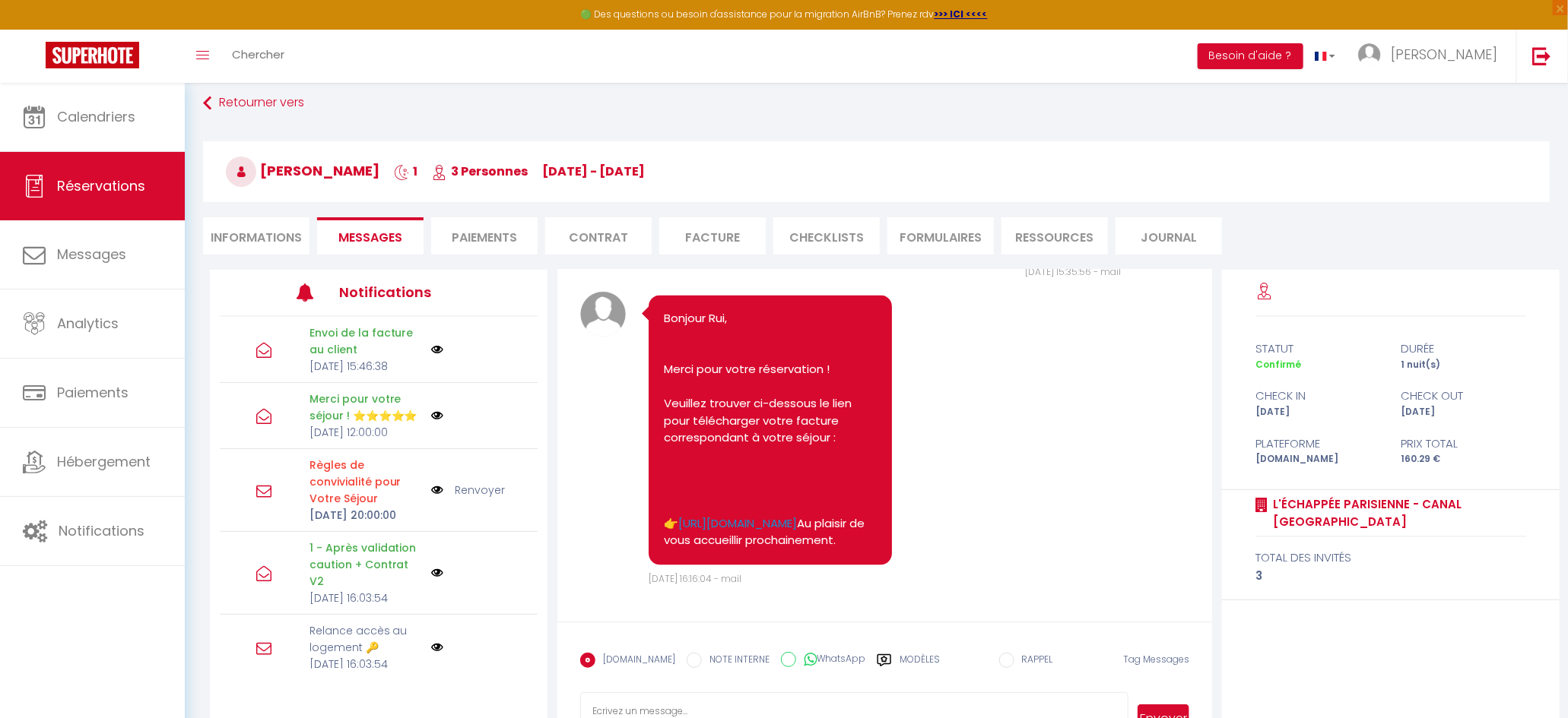
scroll to position [8790, 0]
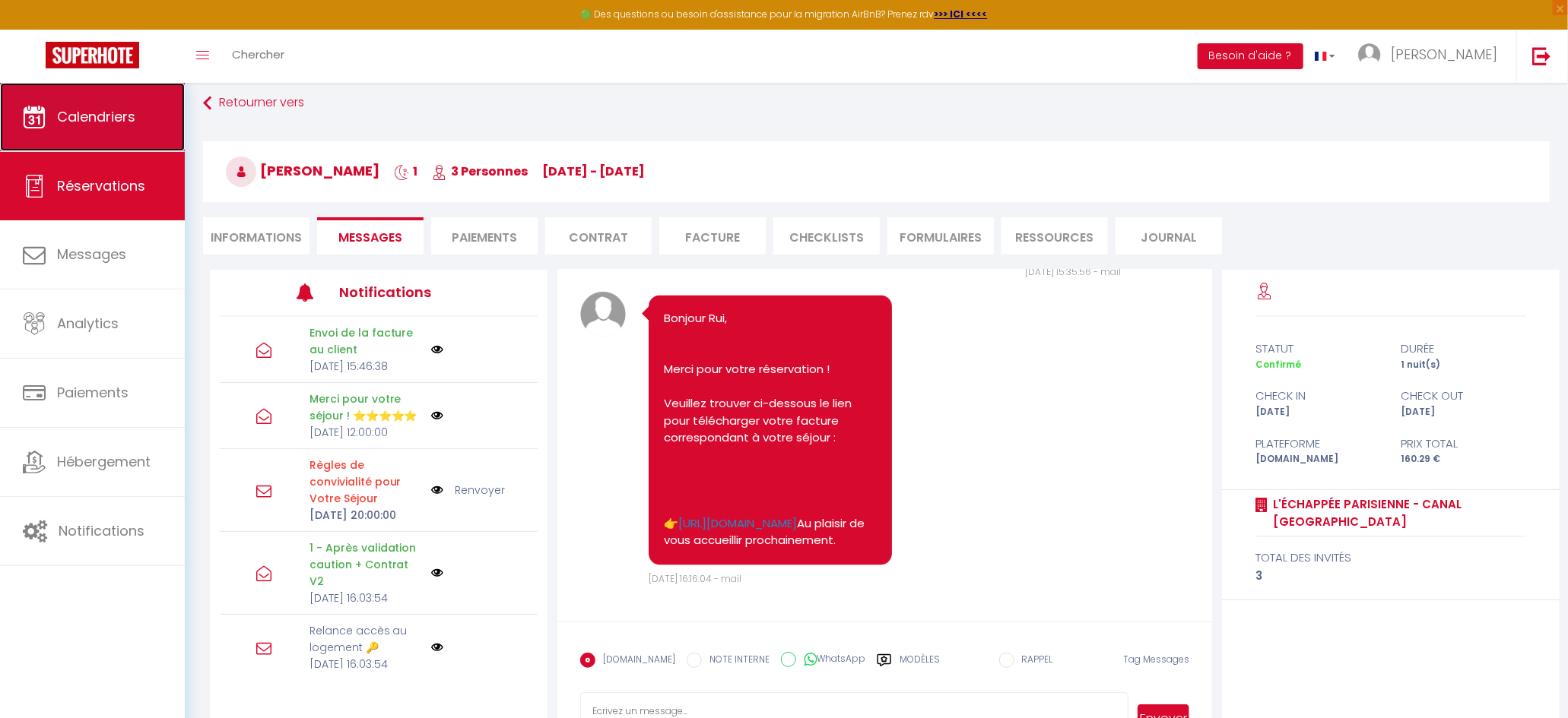
click at [105, 115] on span "Calendriers" at bounding box center [96, 116] width 78 height 19
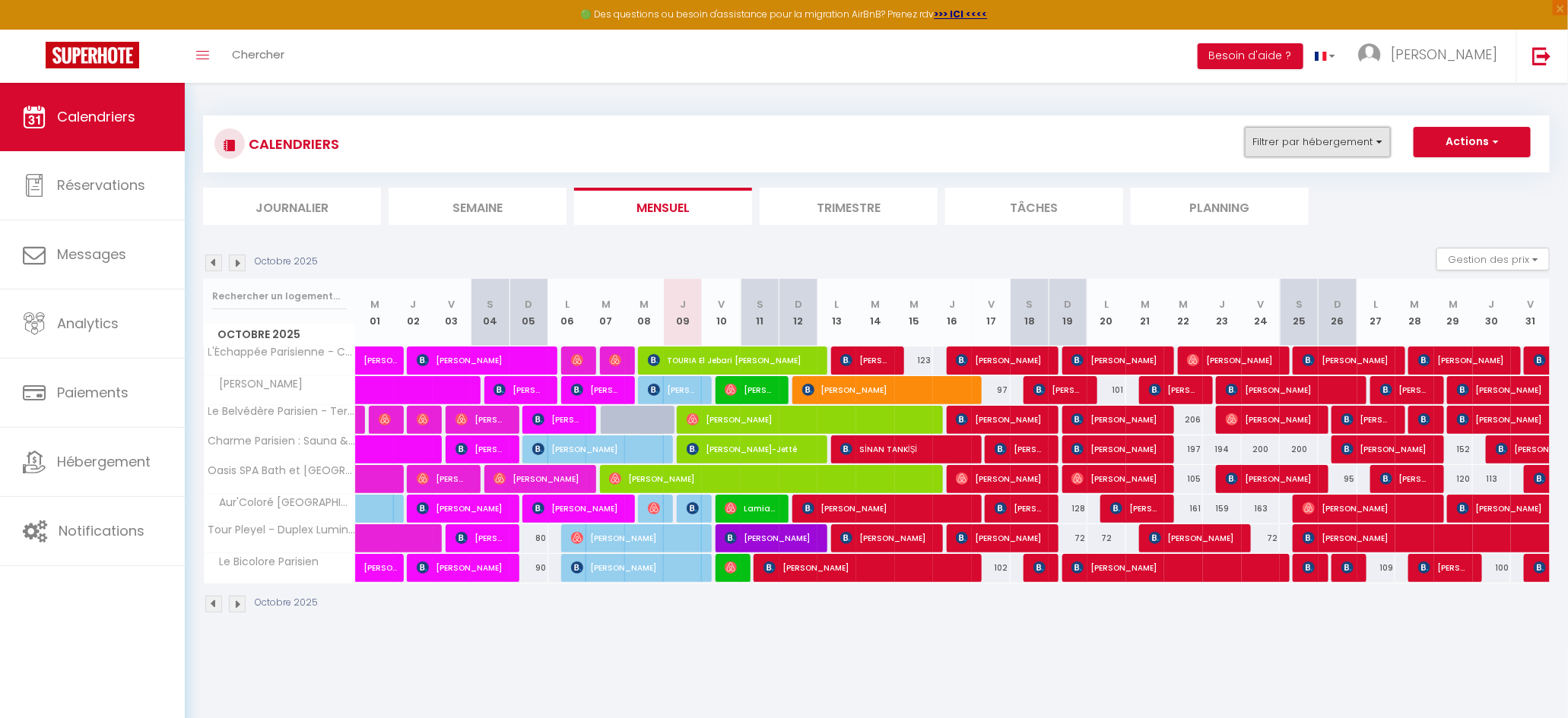
click at [1347, 141] on button "Filtrer par hébergement" at bounding box center [1317, 142] width 146 height 31
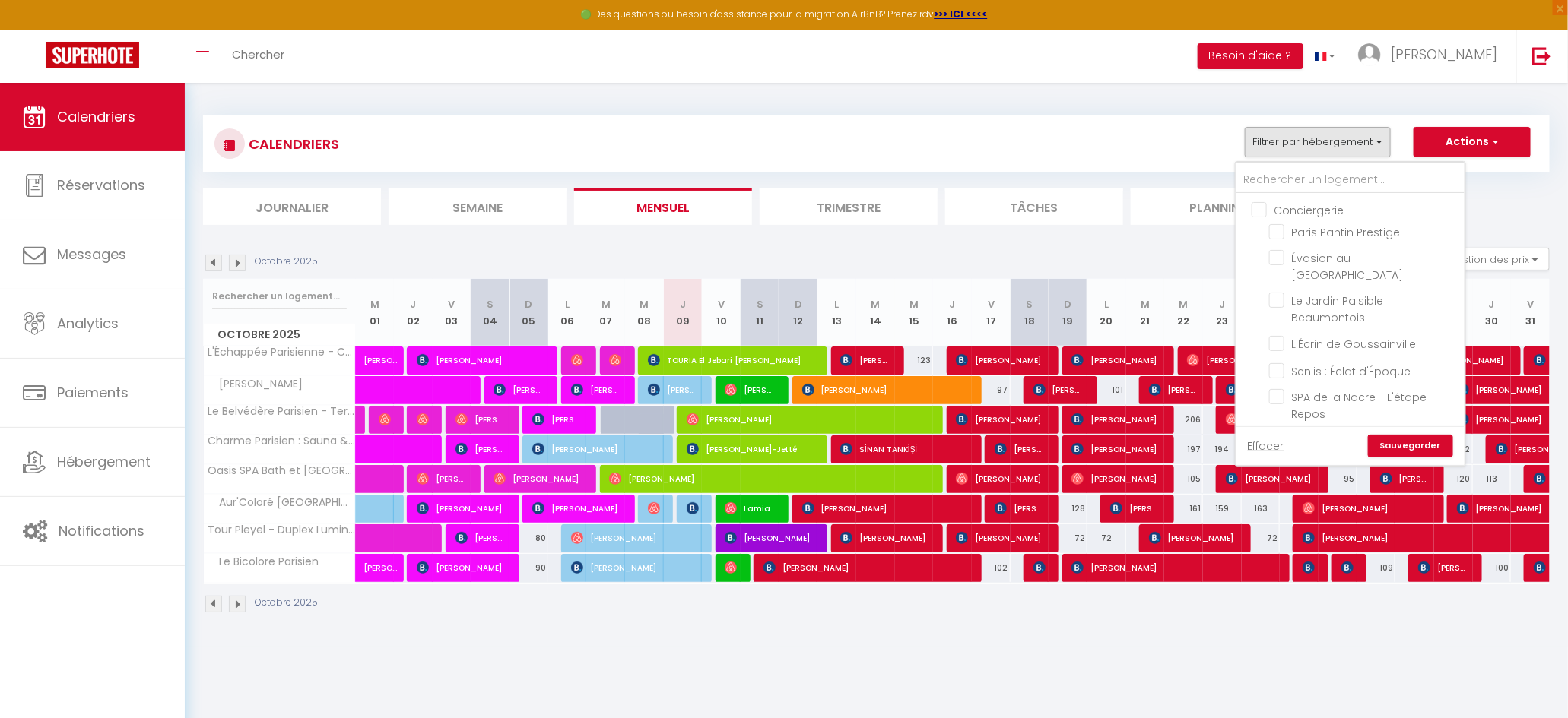
click at [1139, 247] on div "Octobre 2025 Gestion des prix Nb Nuits minimum Règles Disponibilité" at bounding box center [876, 263] width 1346 height 31
